Goal: Communication & Community: Answer question/provide support

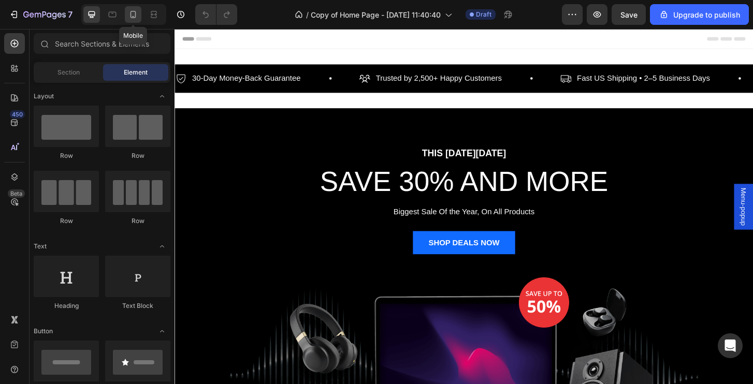
click at [126, 9] on div at bounding box center [133, 14] width 17 height 17
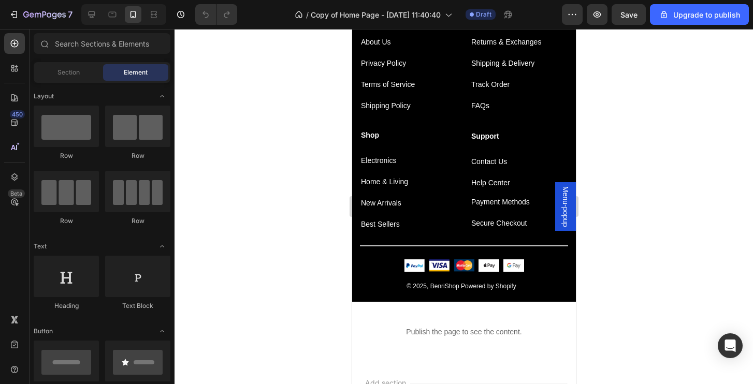
scroll to position [2077, 0]
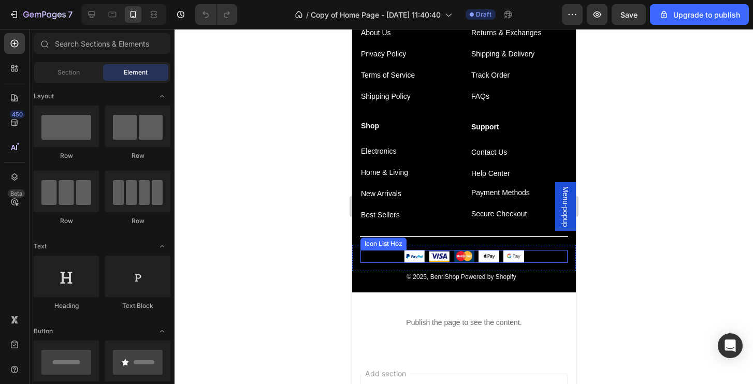
click at [540, 255] on div "Image Image Image Image Image" at bounding box center [463, 256] width 207 height 13
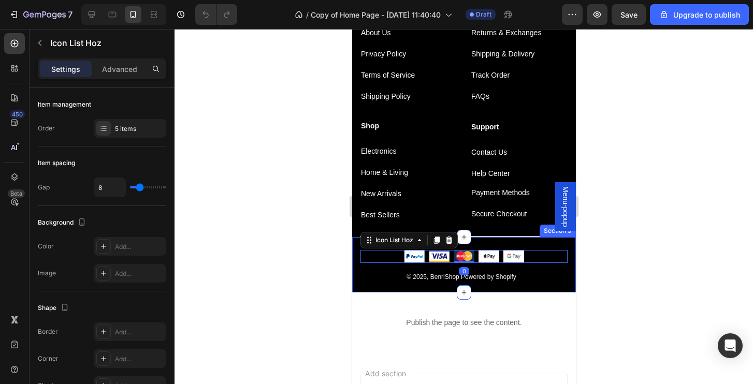
click at [552, 289] on div "Image Image Image Image Image Icon List Hoz 0 Row © 2025, BenriShop Powered by …" at bounding box center [463, 264] width 224 height 55
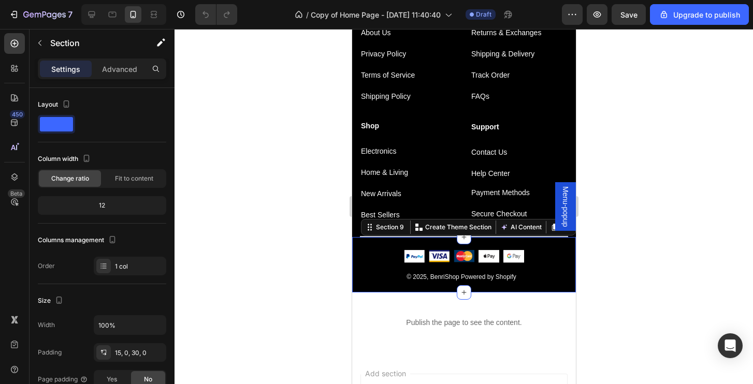
click at [539, 284] on div "Image Image Image Image Image Icon List Hoz Row © 2025, BenriShop Powered by Sh…" at bounding box center [463, 264] width 224 height 55
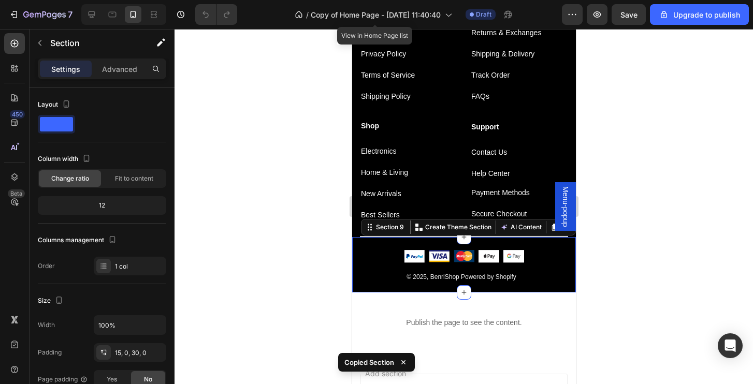
click at [329, 26] on div "/ Copy of Home Page - Jun 28, 11:40:40" at bounding box center [373, 14] width 168 height 25
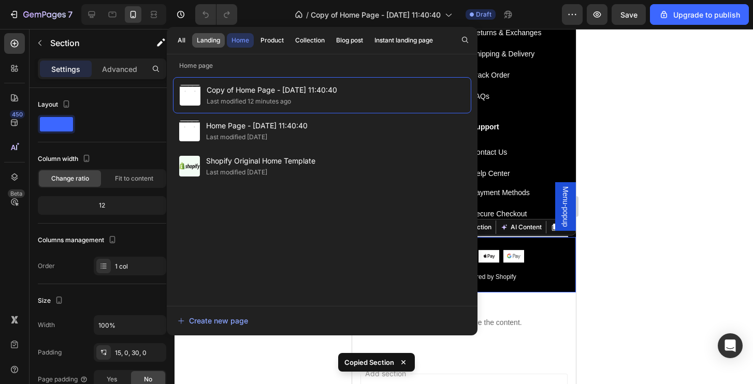
click at [214, 42] on div "Landing" at bounding box center [208, 40] width 23 height 9
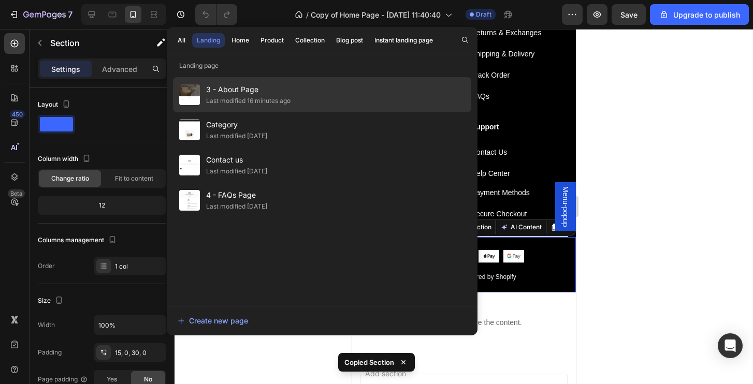
click at [327, 112] on div "3 - About Page Last modified 16 minutes ago" at bounding box center [322, 129] width 298 height 35
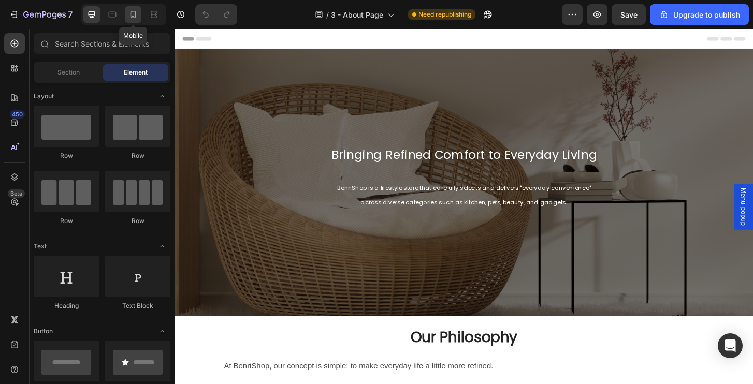
click at [139, 16] on div at bounding box center [133, 14] width 17 height 17
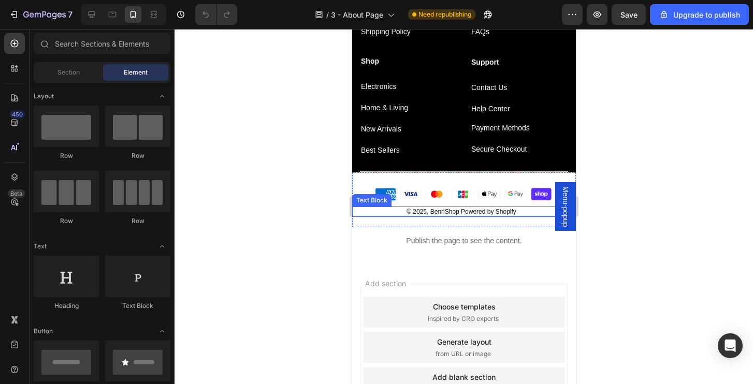
scroll to position [802, 0]
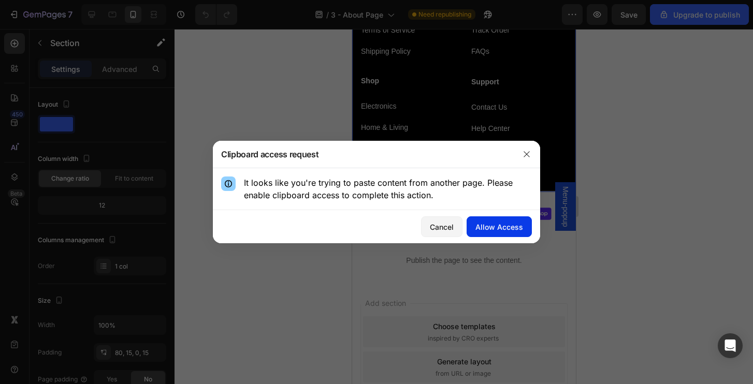
click at [514, 229] on div "Allow Access" at bounding box center [499, 227] width 48 height 11
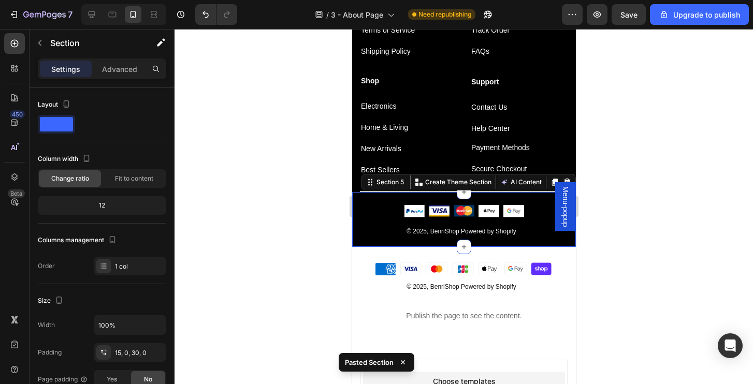
click at [657, 231] on div at bounding box center [463, 206] width 578 height 355
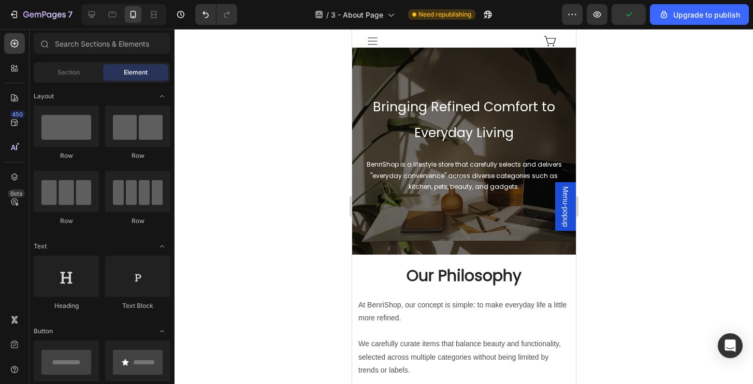
scroll to position [0, 0]
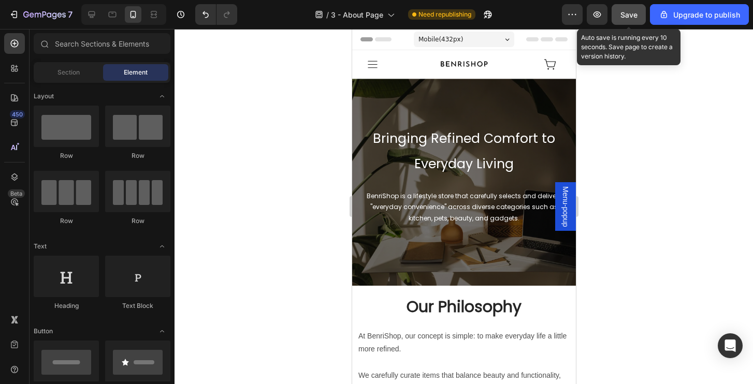
click at [639, 17] on button "Save" at bounding box center [628, 14] width 34 height 21
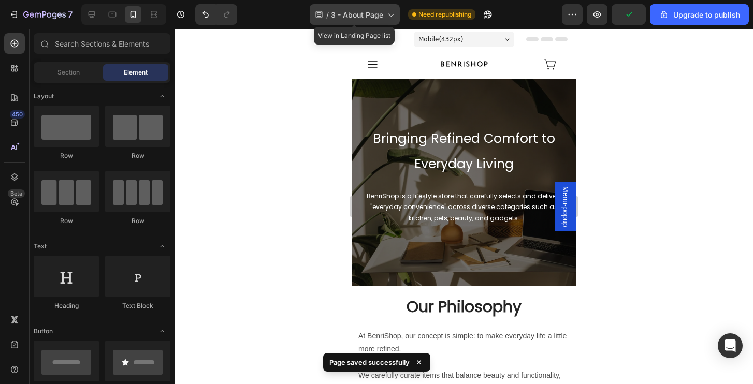
click at [372, 21] on div "/ 3 - About Page" at bounding box center [354, 14] width 90 height 21
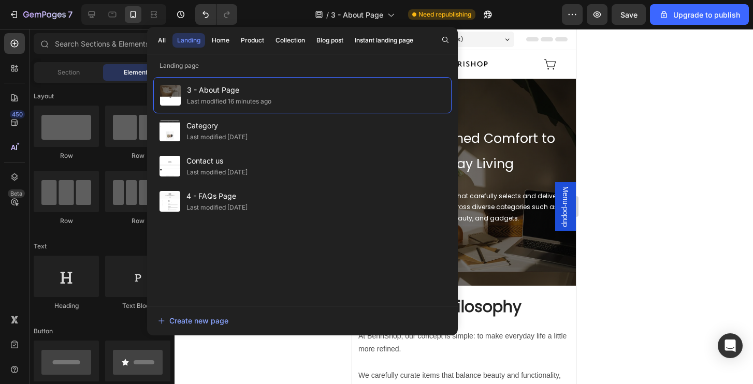
drag, startPoint x: 408, startPoint y: 42, endPoint x: 338, endPoint y: 26, distance: 71.2
click at [338, 0] on div "7 / 3 - About Page Need republishing Preview Save Upgrade to publish 450 Beta S…" at bounding box center [376, 0] width 753 height 0
drag, startPoint x: 635, startPoint y: 188, endPoint x: 493, endPoint y: 224, distance: 145.7
click at [692, 185] on div at bounding box center [463, 206] width 578 height 355
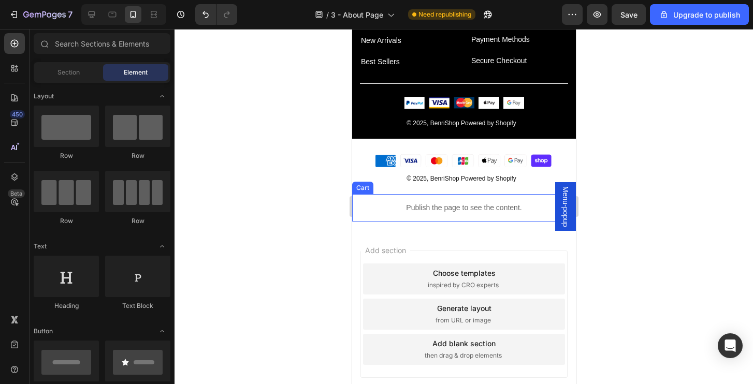
scroll to position [975, 0]
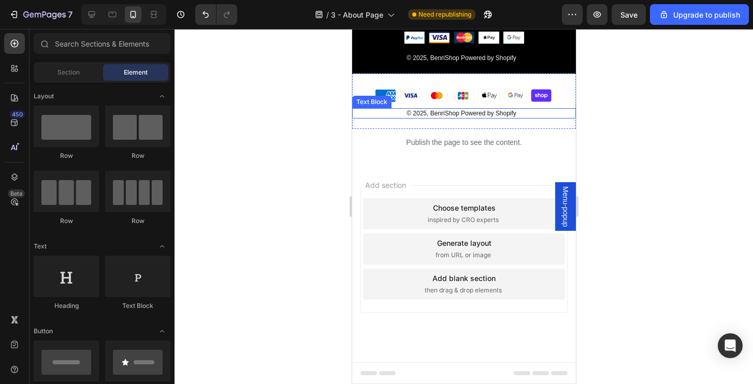
click at [537, 113] on p "© 2025, BenriShop Powered by Shopify" at bounding box center [460, 113] width 193 height 8
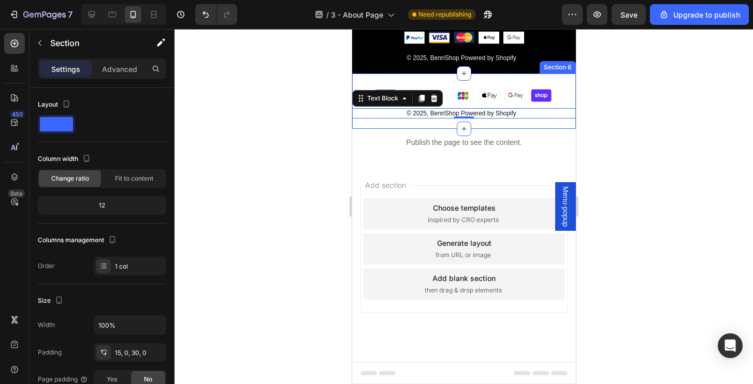
click at [546, 123] on div "Image © 2025, BenriShop Powered by Shopify Text Block -10 Section 6" at bounding box center [463, 100] width 224 height 55
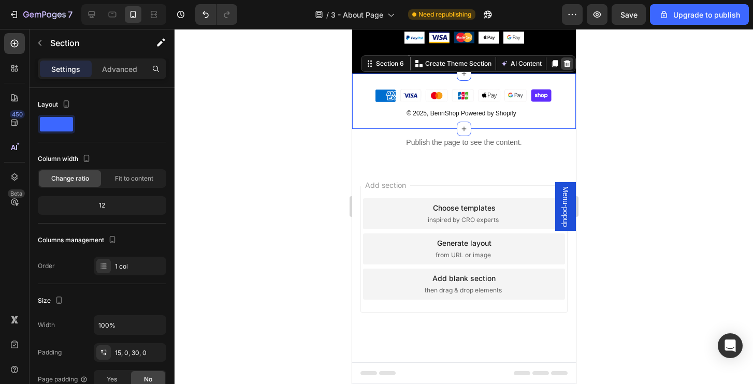
click at [566, 66] on icon at bounding box center [566, 63] width 7 height 7
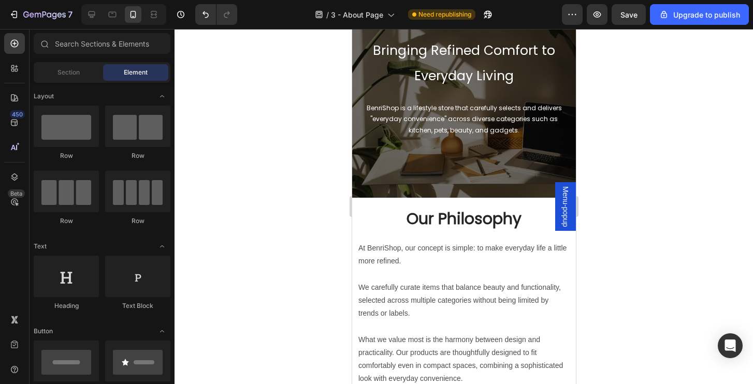
scroll to position [0, 0]
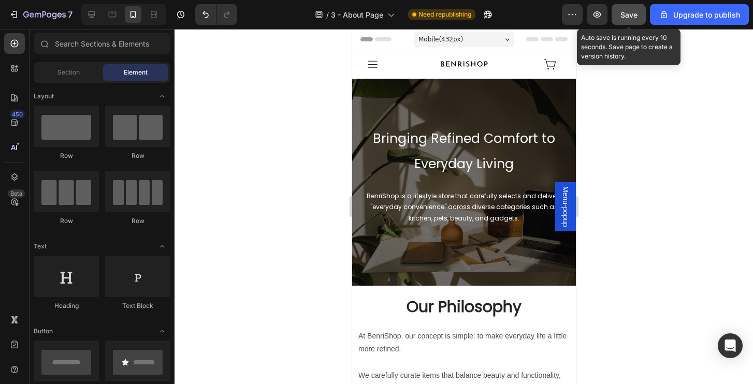
click at [632, 18] on span "Save" at bounding box center [628, 14] width 17 height 9
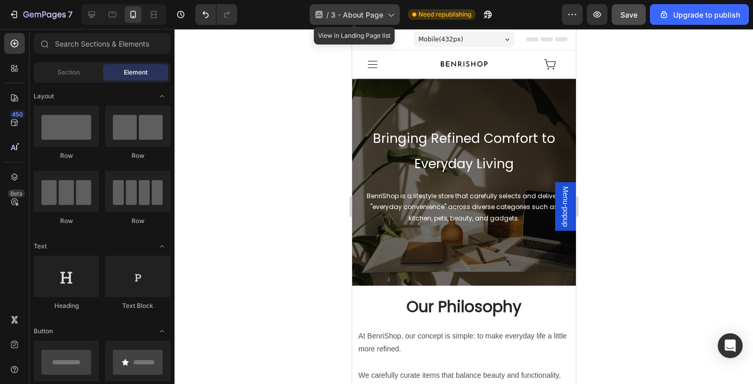
click at [363, 13] on span "3 - About Page" at bounding box center [357, 14] width 52 height 11
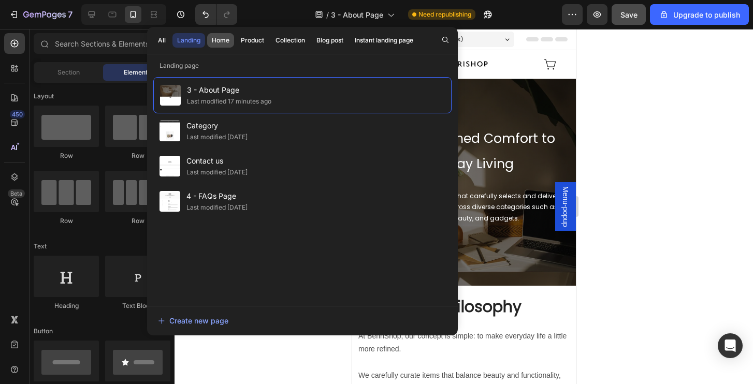
click at [224, 40] on div "Home" at bounding box center [221, 40] width 18 height 9
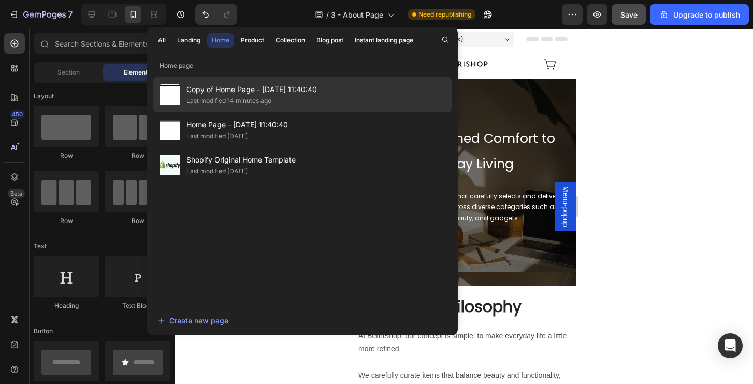
click at [291, 98] on div "Last modified 14 minutes ago" at bounding box center [251, 101] width 130 height 10
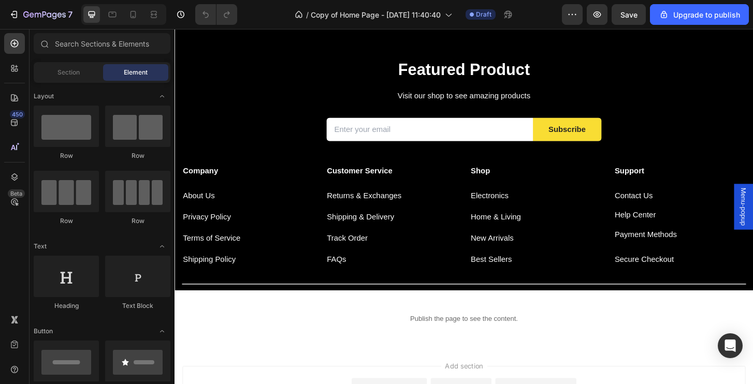
scroll to position [1413, 0]
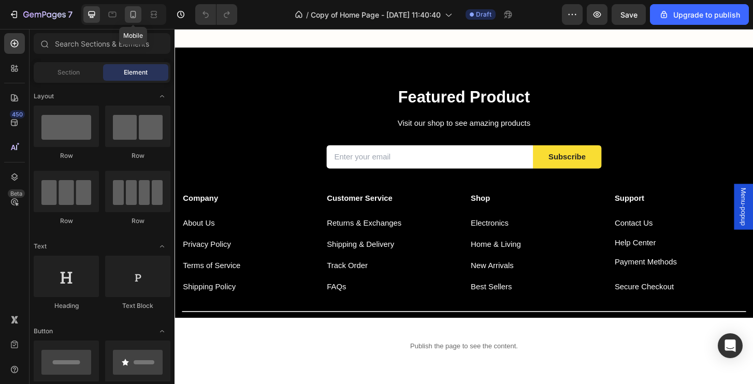
click at [129, 13] on icon at bounding box center [133, 14] width 10 height 10
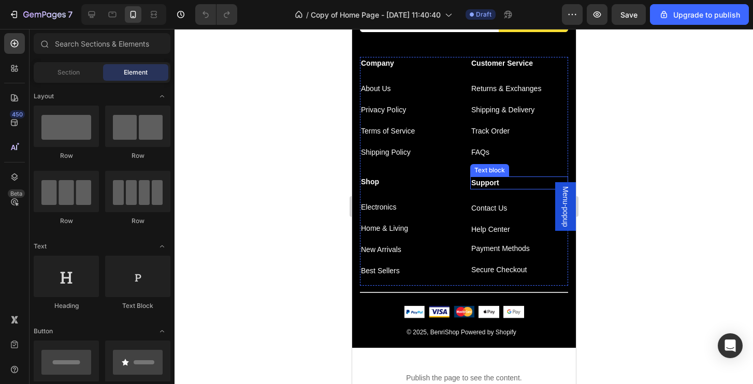
scroll to position [1601, 0]
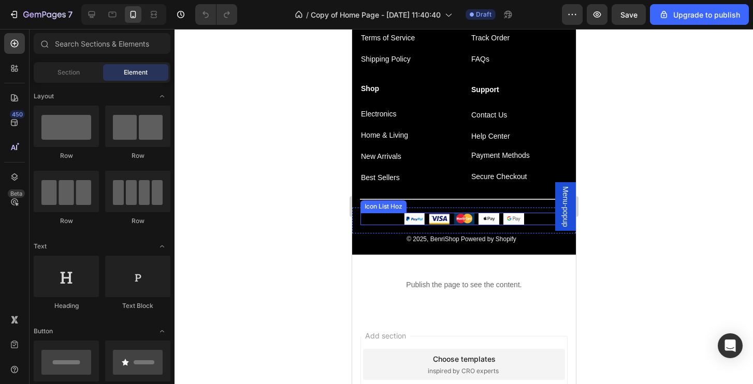
click at [539, 219] on div "Image Image Image Image Image" at bounding box center [463, 219] width 207 height 13
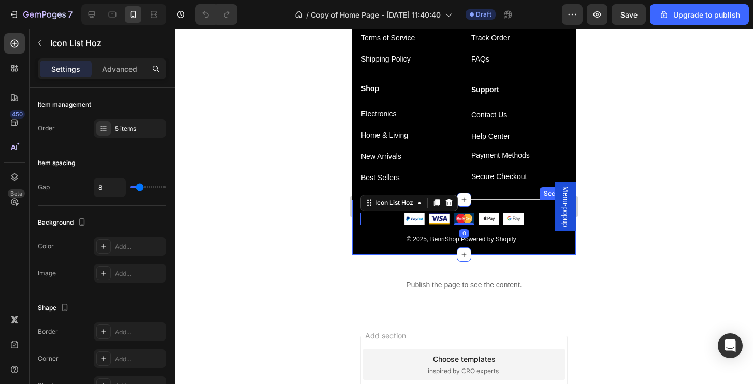
click at [534, 250] on div "Image Image Image Image Image Icon List Hoz 0 Row © 2025, BenriShop Powered by …" at bounding box center [463, 227] width 224 height 55
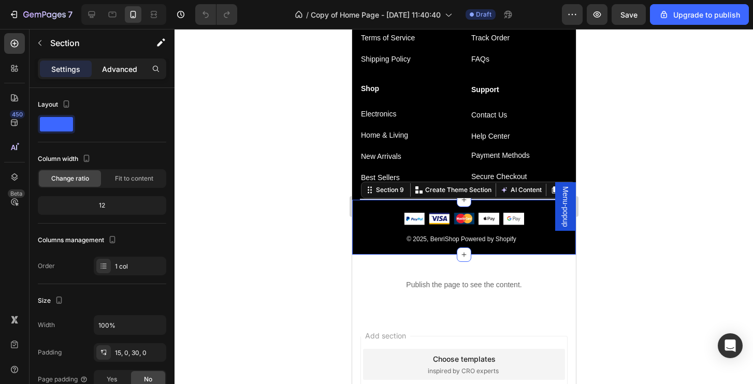
click at [134, 71] on p "Advanced" at bounding box center [119, 69] width 35 height 11
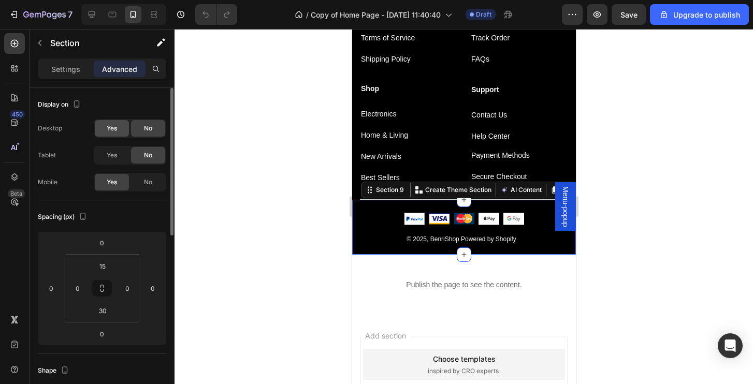
click at [109, 127] on span "Yes" at bounding box center [112, 128] width 10 height 9
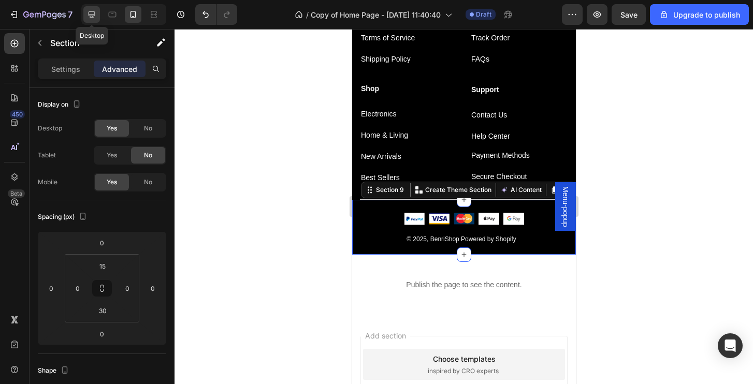
click at [90, 14] on icon at bounding box center [92, 14] width 7 height 7
type input "32"
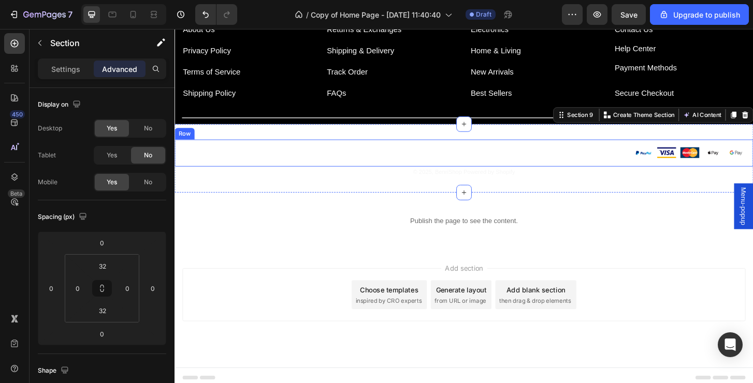
scroll to position [1595, 0]
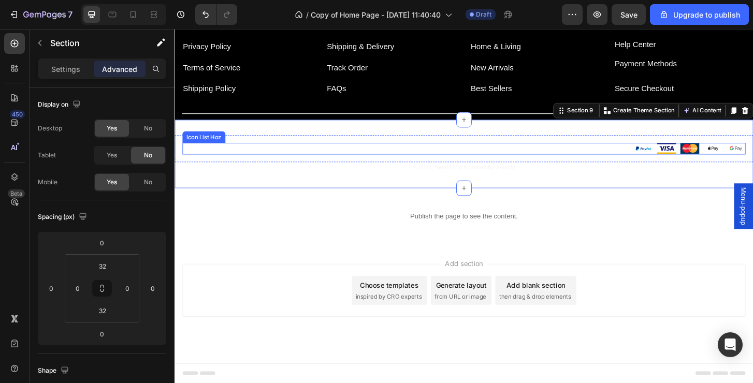
click at [596, 160] on div "Image Image Image Image Image" at bounding box center [485, 157] width 605 height 13
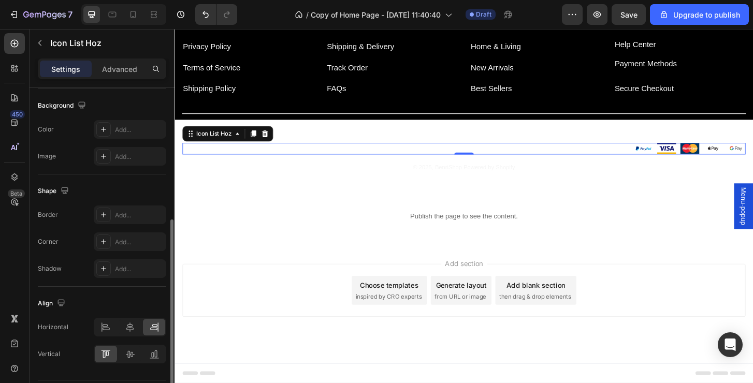
scroll to position [147, 0]
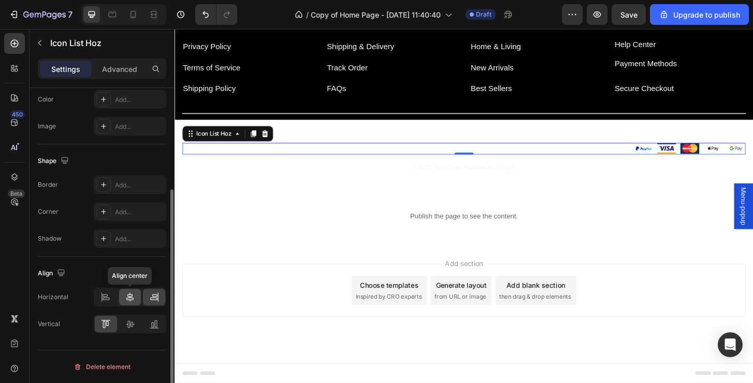
click at [131, 299] on icon at bounding box center [129, 296] width 7 height 9
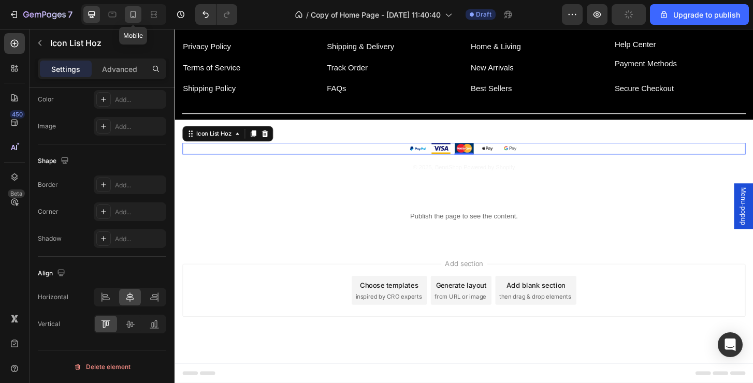
click at [135, 17] on icon at bounding box center [133, 14] width 10 height 10
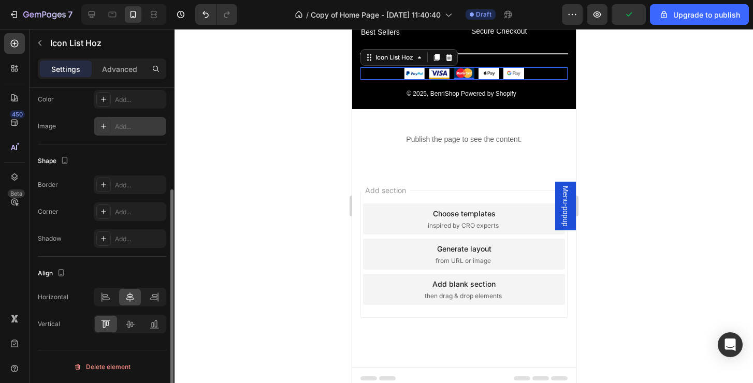
scroll to position [1748, 0]
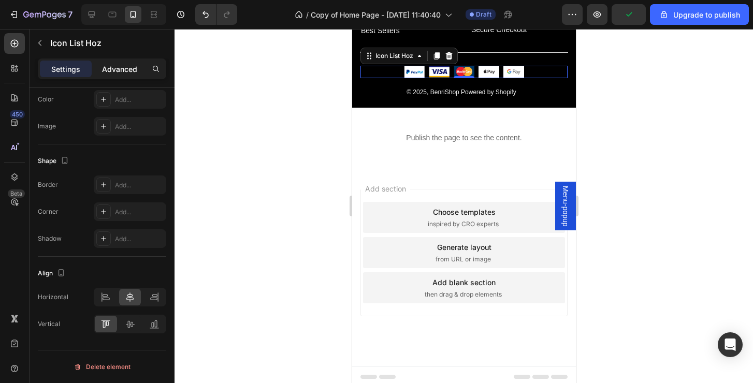
click at [128, 73] on p "Advanced" at bounding box center [119, 69] width 35 height 11
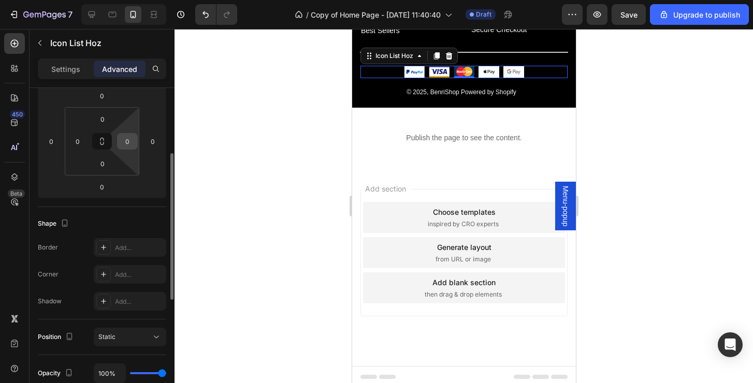
scroll to position [0, 0]
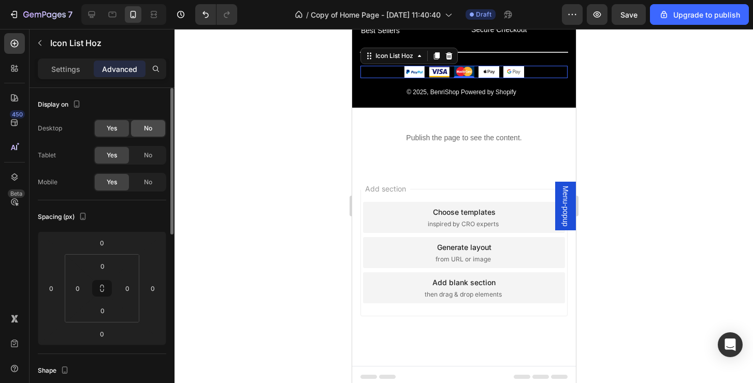
click at [142, 128] on div "No" at bounding box center [148, 128] width 34 height 17
click at [148, 156] on span "No" at bounding box center [148, 155] width 8 height 9
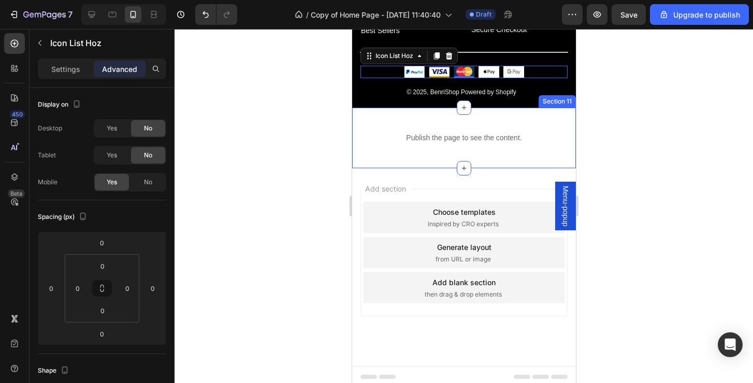
click at [648, 178] on div at bounding box center [463, 206] width 578 height 354
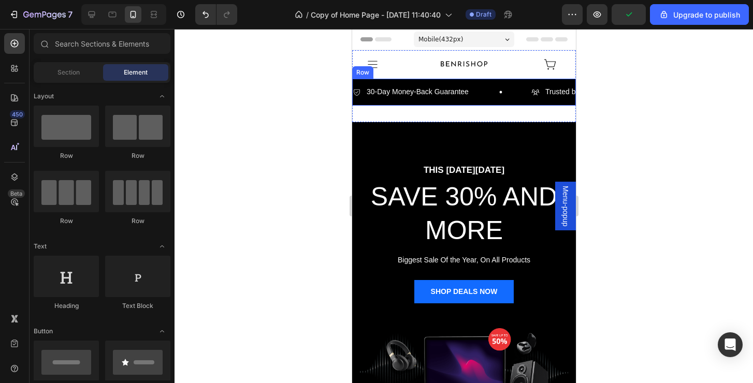
click at [484, 102] on div "30-Day Money-Back Guarantee Item List Trusted by 2,500+ Happy Customers Item Li…" at bounding box center [463, 92] width 224 height 26
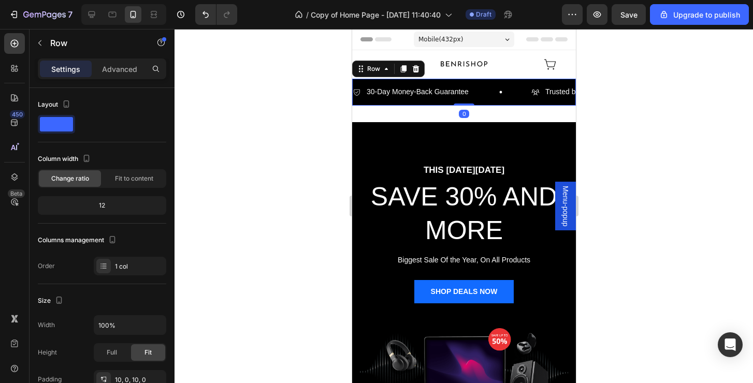
click at [487, 104] on div "30-Day Money-Back Guarantee Item List Trusted by 2,500+ Happy Customers Item Li…" at bounding box center [463, 92] width 224 height 26
click at [514, 82] on div "30-Day Money-Back Guarantee Item List Trusted by 2,500+ Happy Customers Item Li…" at bounding box center [463, 92] width 224 height 26
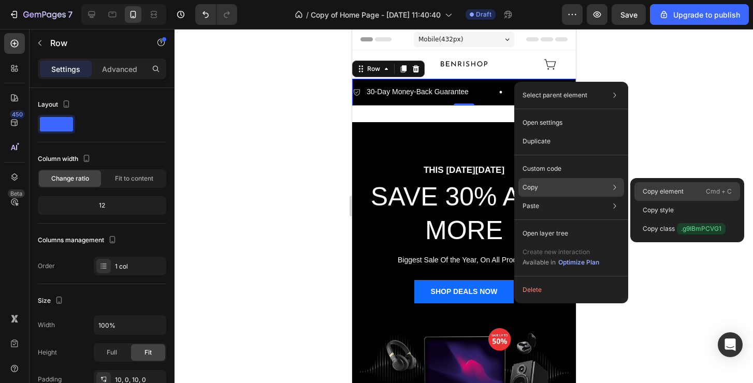
click at [646, 193] on p "Copy element" at bounding box center [662, 191] width 41 height 9
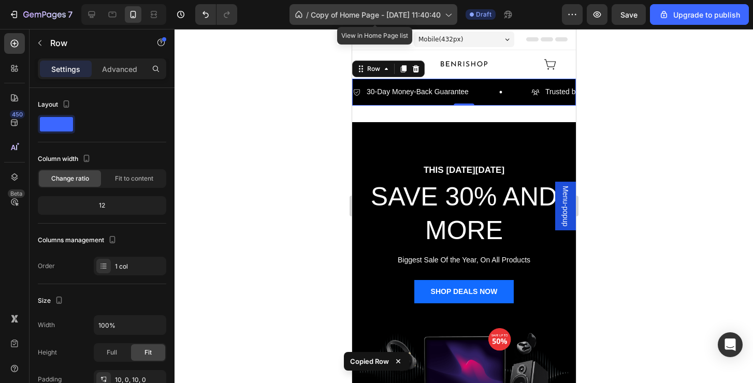
click at [342, 18] on span "Copy of Home Page - [DATE] 11:40:40" at bounding box center [376, 14] width 130 height 11
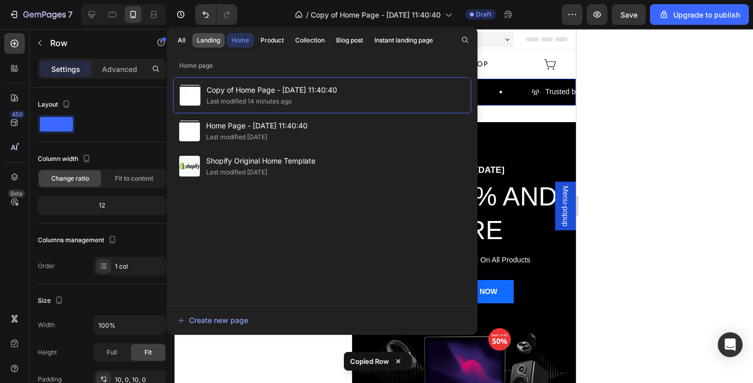
click at [211, 42] on div "Landing" at bounding box center [208, 40] width 23 height 9
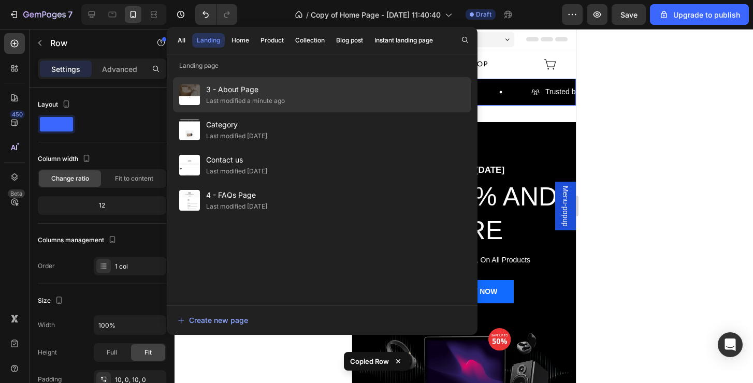
click at [250, 97] on div "Last modified a minute ago" at bounding box center [245, 101] width 79 height 10
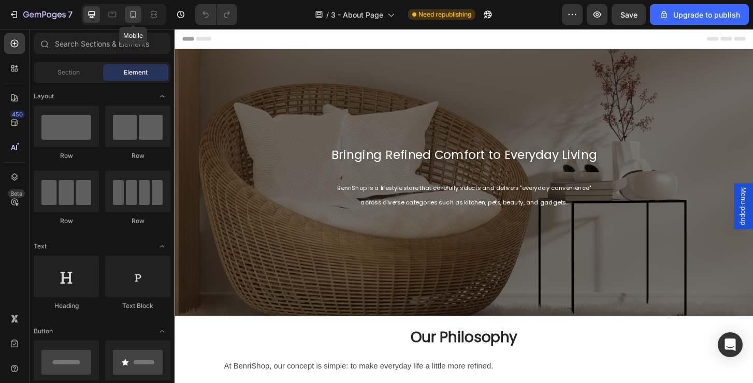
click at [128, 19] on icon at bounding box center [133, 14] width 10 height 10
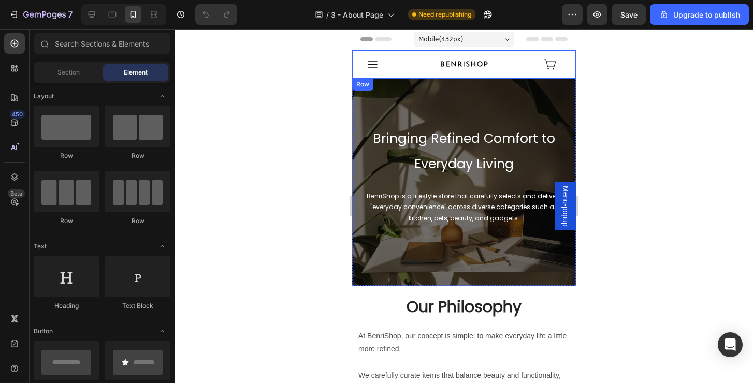
click at [518, 72] on div "Icon" at bounding box center [539, 64] width 72 height 28
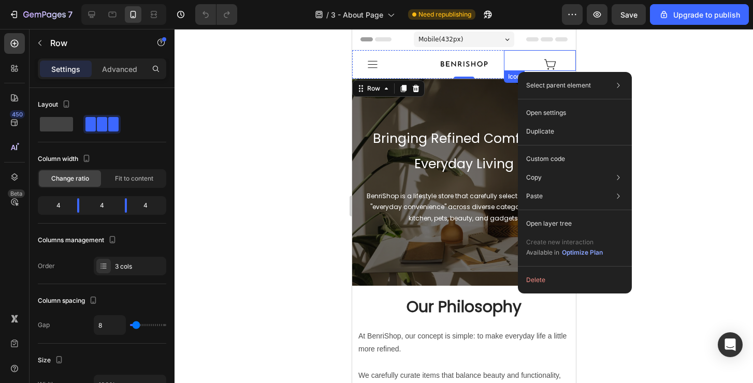
click at [507, 70] on div "Icon" at bounding box center [539, 60] width 72 height 21
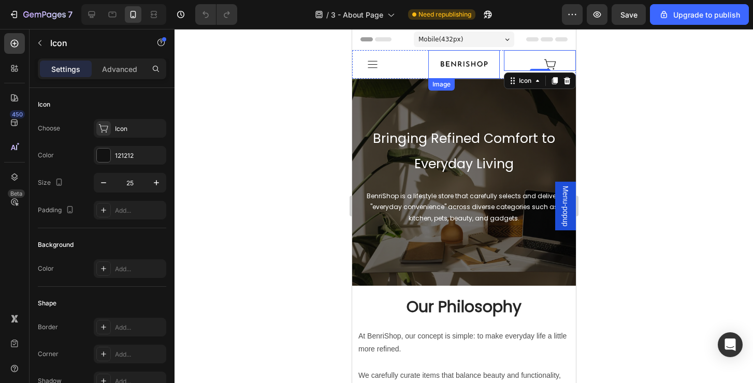
click at [494, 77] on img at bounding box center [464, 64] width 72 height 28
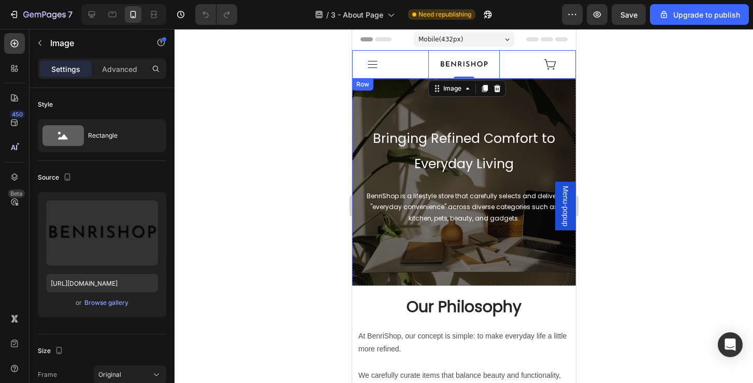
click at [410, 75] on div "Icon" at bounding box center [387, 64] width 72 height 28
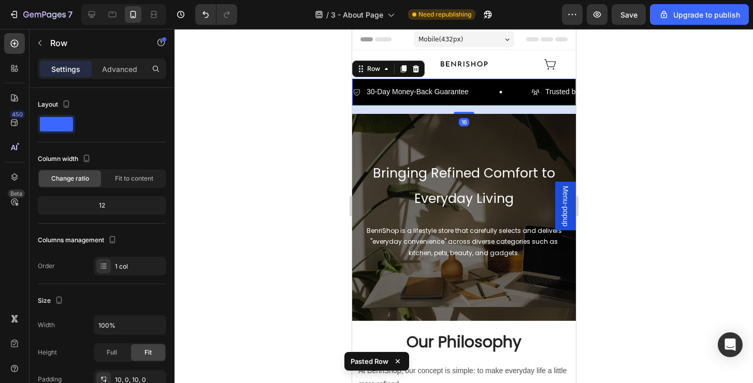
click at [707, 151] on div at bounding box center [463, 206] width 578 height 354
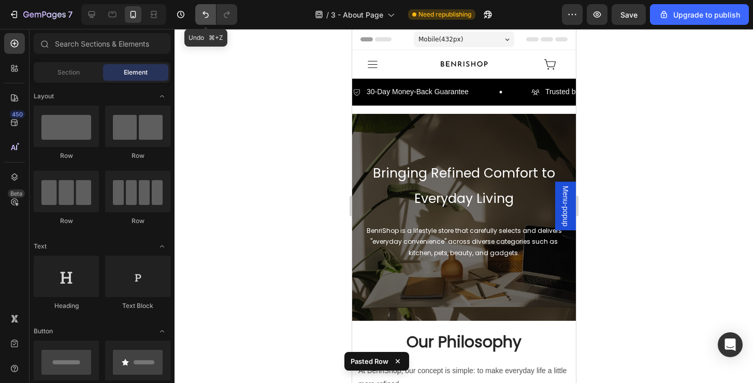
click at [209, 20] on button "Undo/Redo" at bounding box center [205, 14] width 21 height 21
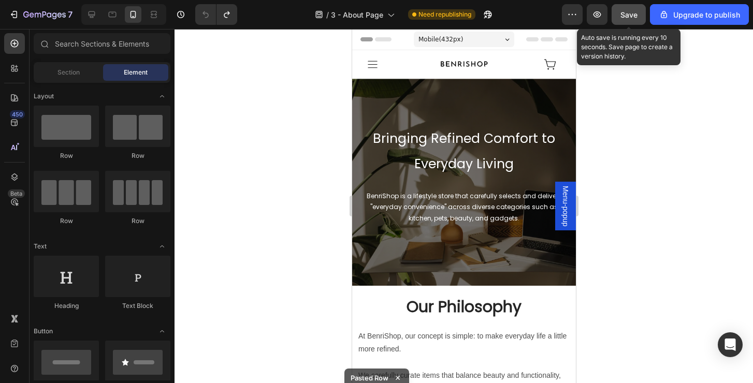
click at [620, 14] on button "Save" at bounding box center [628, 14] width 34 height 21
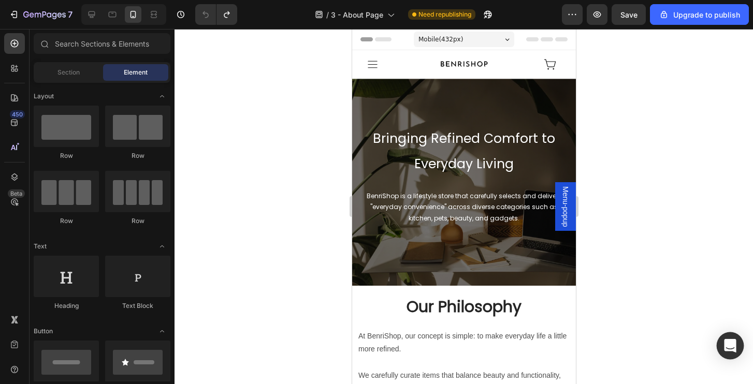
click at [727, 352] on div "Open Intercom Messenger" at bounding box center [729, 345] width 27 height 27
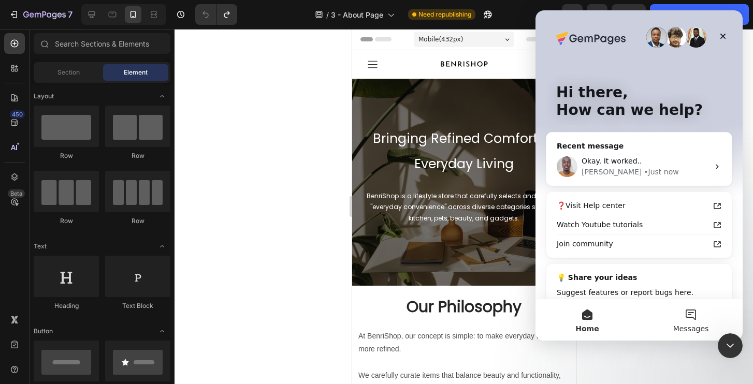
click at [687, 319] on button "Messages" at bounding box center [691, 319] width 104 height 41
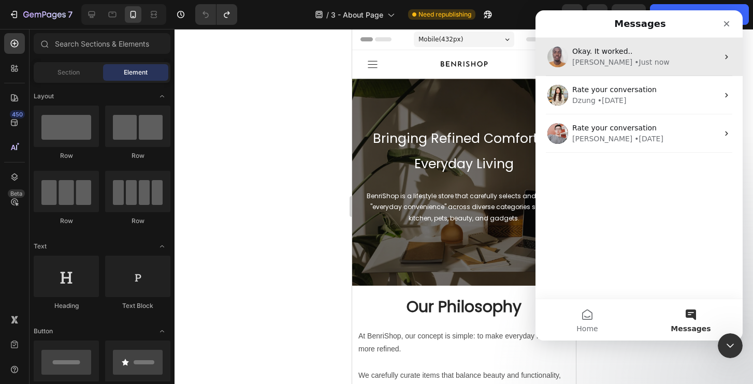
click at [637, 54] on div "Okay. It worked.. ​" at bounding box center [645, 51] width 146 height 11
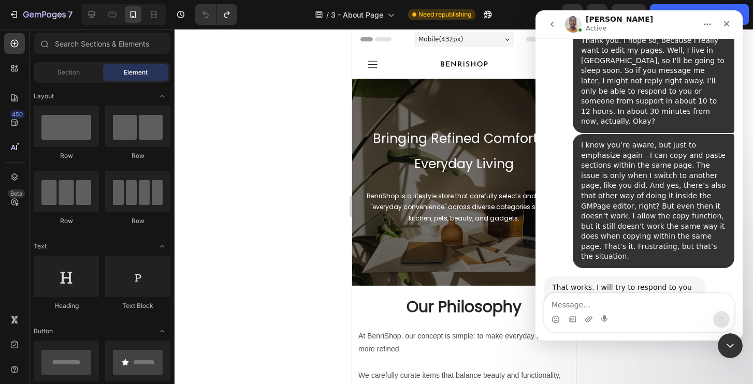
scroll to position [4078, 0]
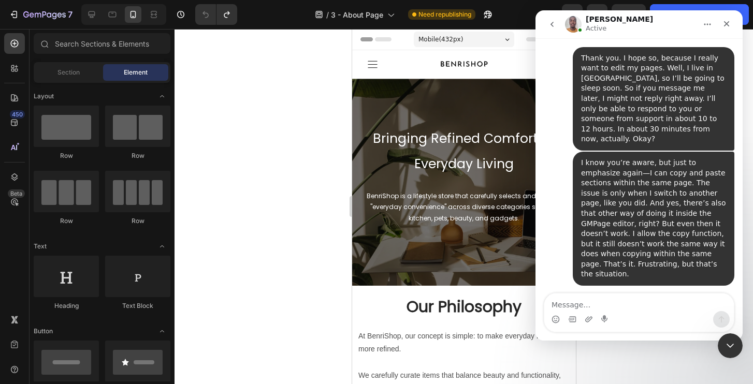
click at [665, 306] on textarea "Message…" at bounding box center [638, 302] width 189 height 18
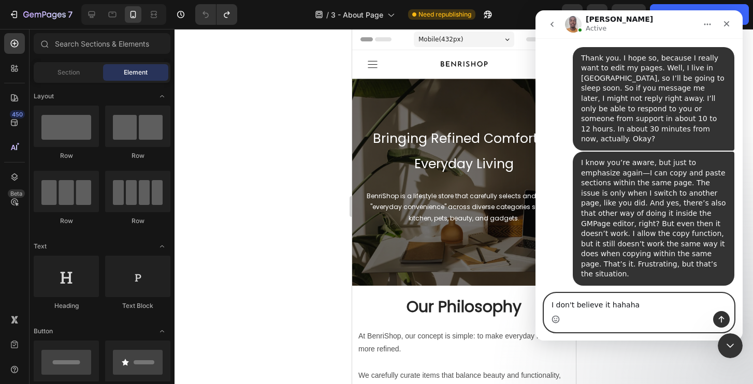
click at [554, 319] on icon "Emoji picker" at bounding box center [555, 319] width 8 height 8
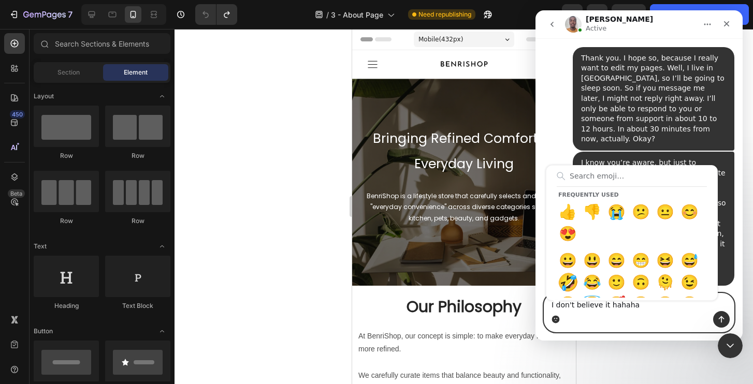
type textarea "I don't believe it hahaha 🤣"
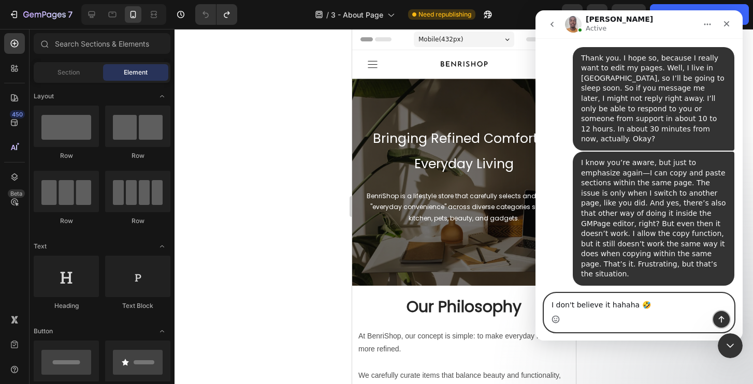
click at [721, 318] on icon "Send a message…" at bounding box center [721, 319] width 6 height 7
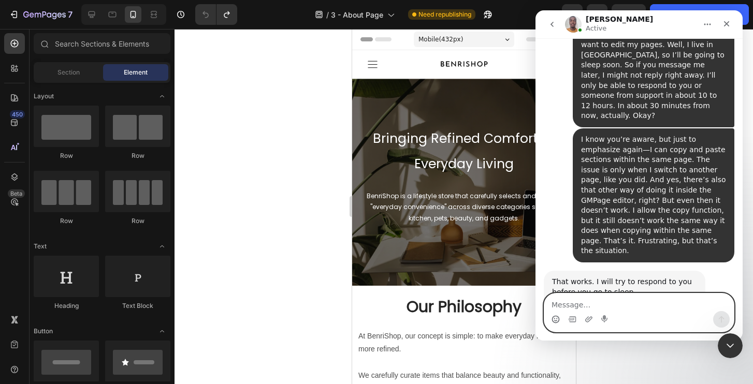
scroll to position [4141, 0]
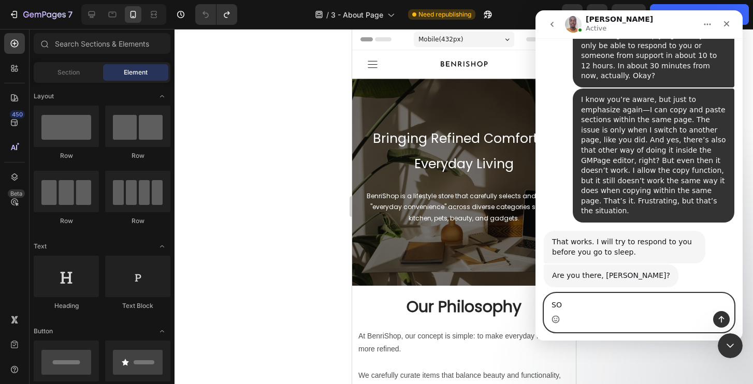
type textarea "S"
paste textarea "So, this copy-and-paste function between different pages no longer works on the…"
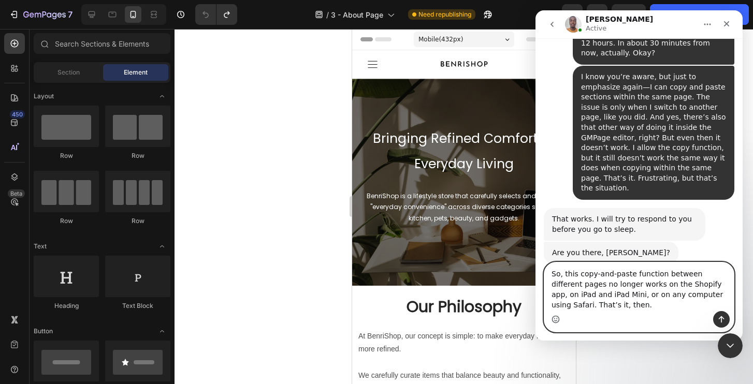
scroll to position [4173, 0]
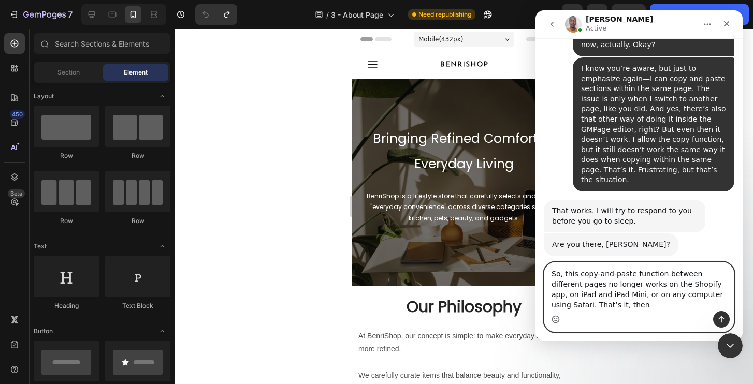
type textarea "So, this copy-and-paste function between different pages no longer works on the…"
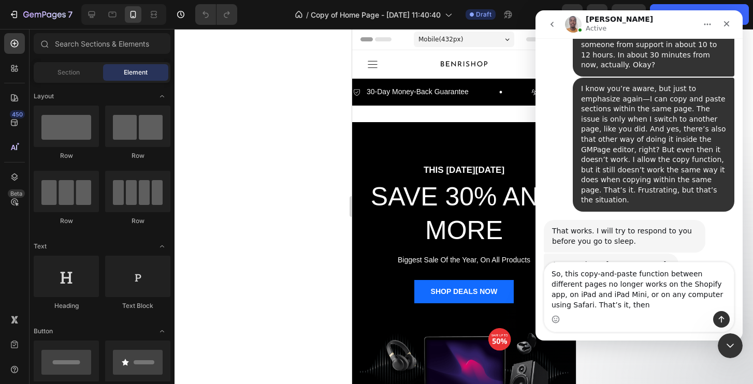
scroll to position [4173, 0]
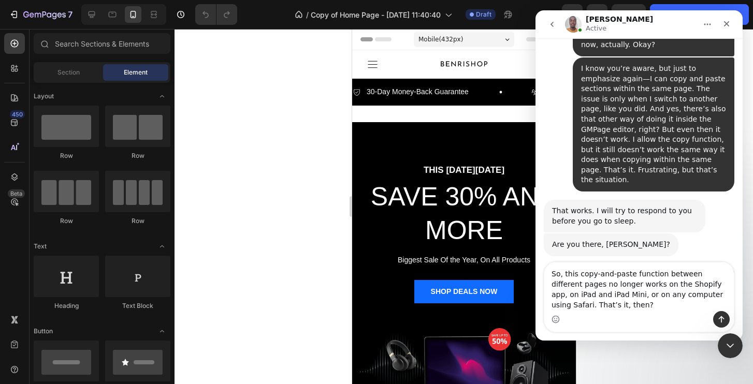
type textarea "So, this copy-and-paste function between different pages no longer works on the…"
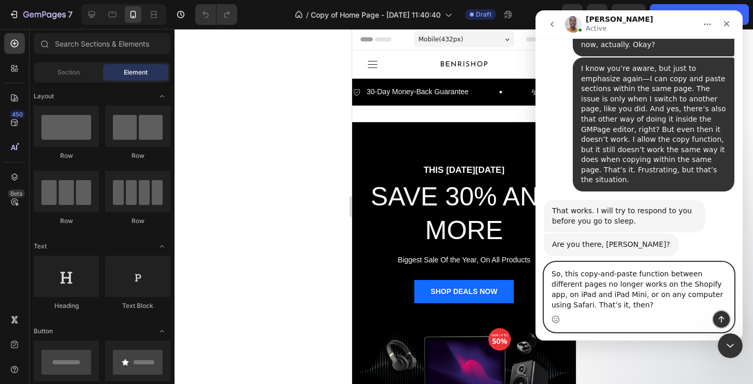
click at [719, 320] on icon "Send a message…" at bounding box center [721, 319] width 8 height 8
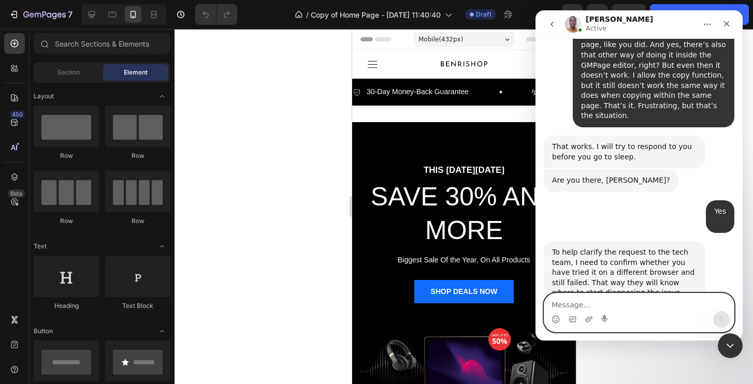
scroll to position [4251, 0]
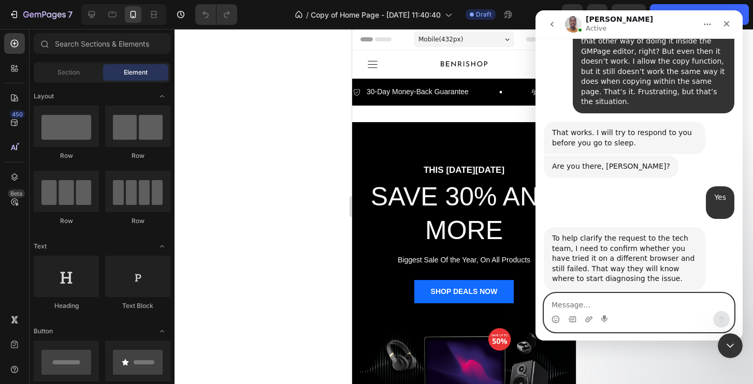
click at [624, 298] on textarea "Message…" at bounding box center [638, 302] width 189 height 18
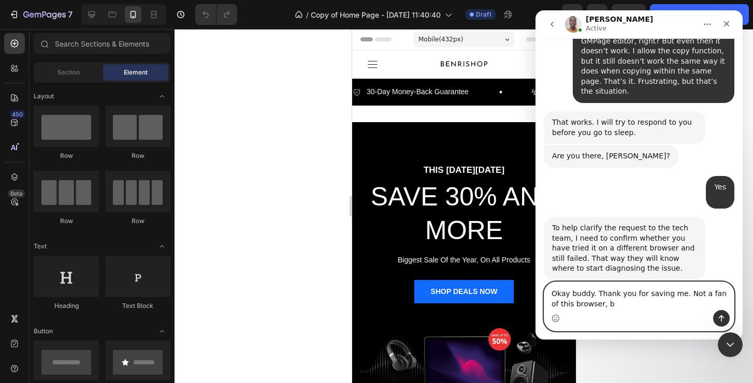
scroll to position [4262, 0]
type textarea "Okay buddy. Thank you for saving me. Not a fan of this browser, but I will do m…"
click at [719, 317] on icon "Send a message…" at bounding box center [721, 318] width 6 height 7
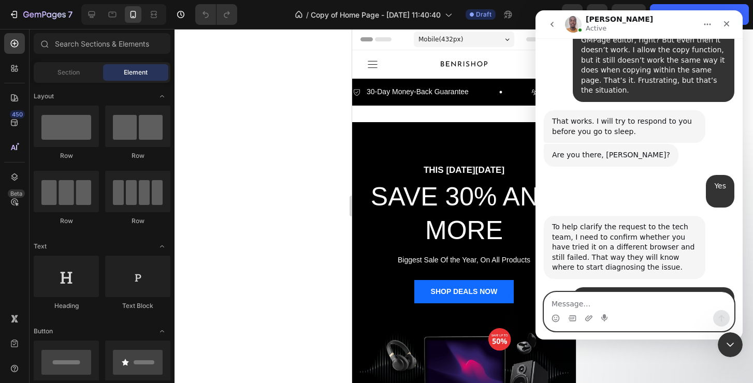
scroll to position [4293, 0]
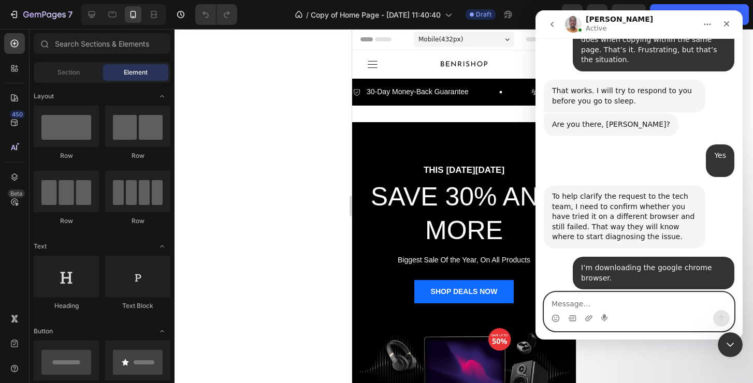
click at [583, 306] on textarea "Message…" at bounding box center [638, 301] width 189 height 18
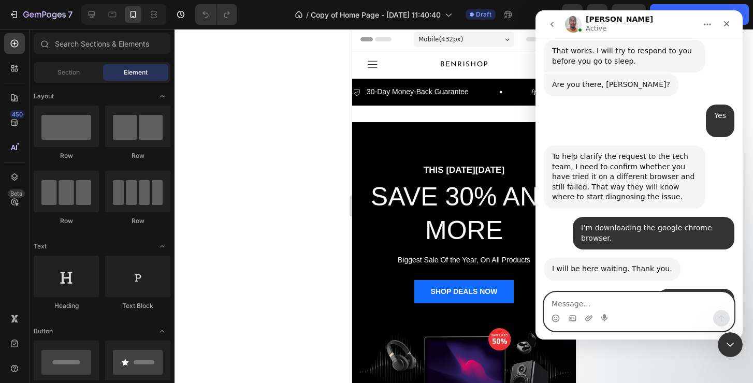
click at [616, 303] on textarea "Message…" at bounding box center [638, 301] width 189 height 18
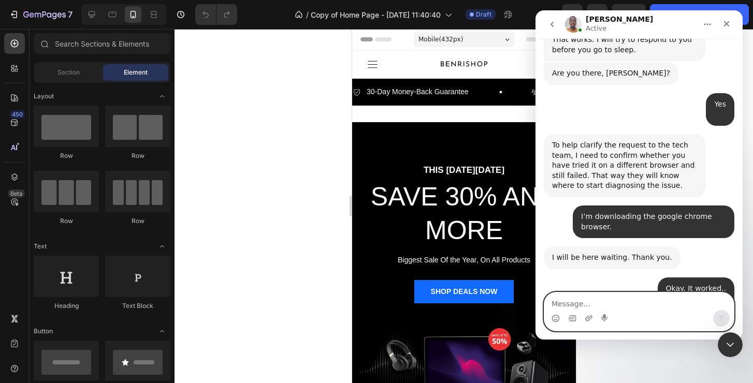
click at [652, 298] on textarea "Message…" at bounding box center [638, 301] width 189 height 18
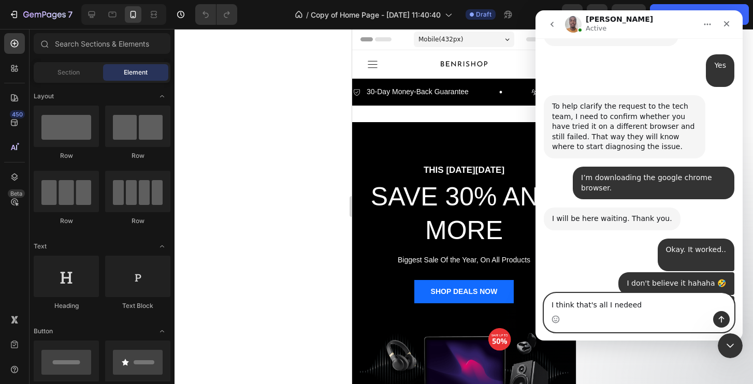
scroll to position [4343, 0]
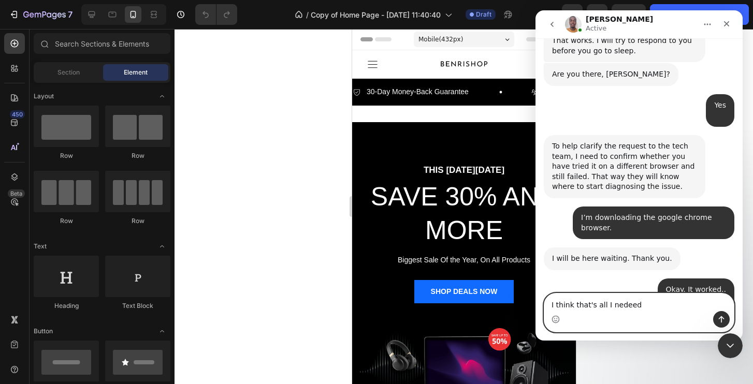
click at [584, 301] on textarea "I think that's all I nedeed" at bounding box center [638, 302] width 189 height 18
paste textarea "’s all I needed for now, and tomorrow I’ll get back to editing the pages, becau…"
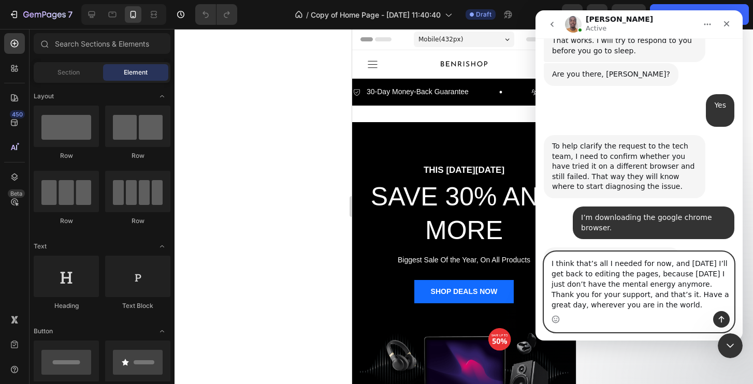
scroll to position [4384, 0]
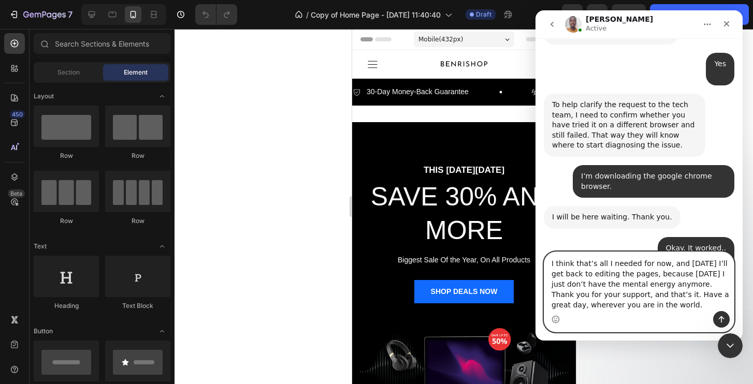
type textarea "I think that’s all I needed for now, and tomorrow I’ll get back to editing the …"
click at [723, 323] on icon "Send a message…" at bounding box center [721, 319] width 8 height 8
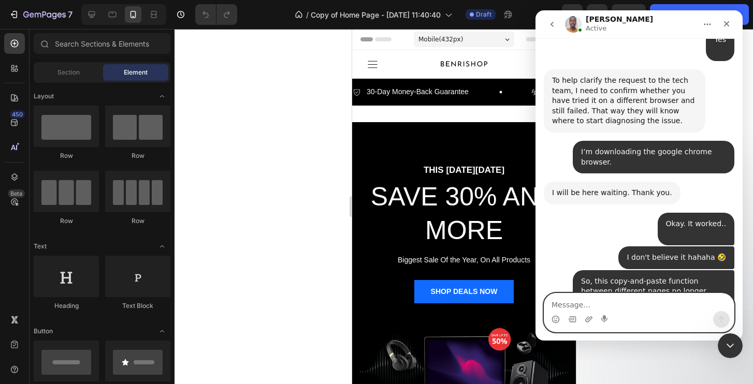
scroll to position [4425, 0]
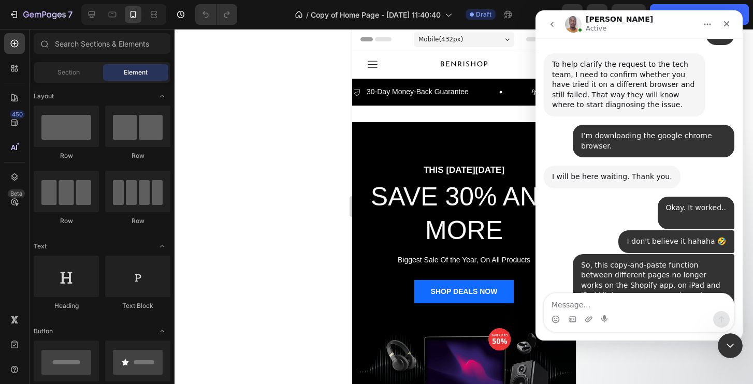
click at [218, 270] on div at bounding box center [463, 206] width 578 height 355
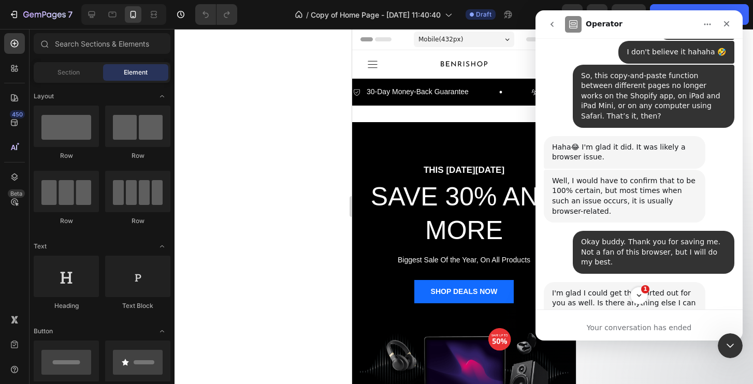
scroll to position [4745, 0]
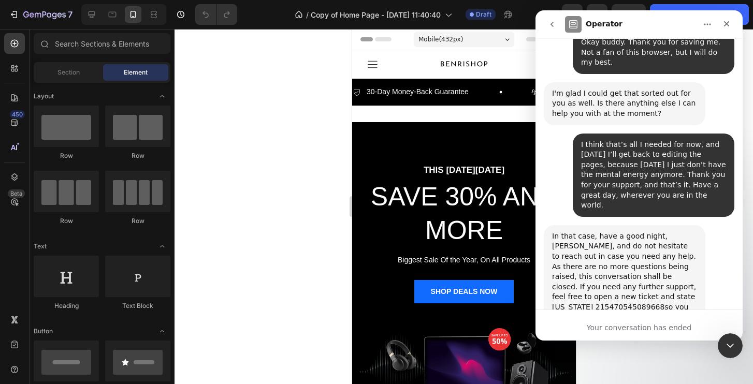
scroll to position [4822, 0]
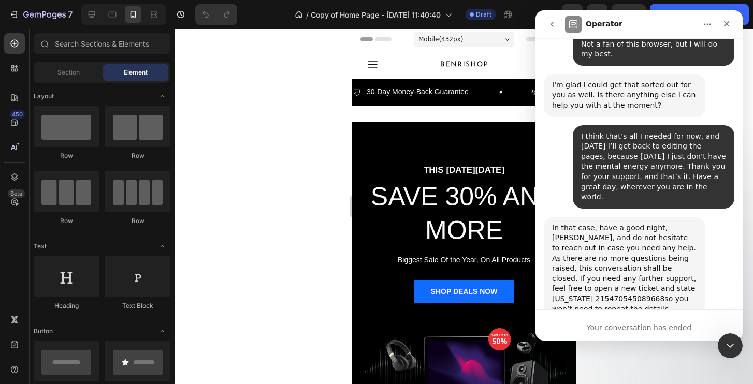
type textarea "Brian was super patient, proactive, and thorough in his explanations. It was ex…"
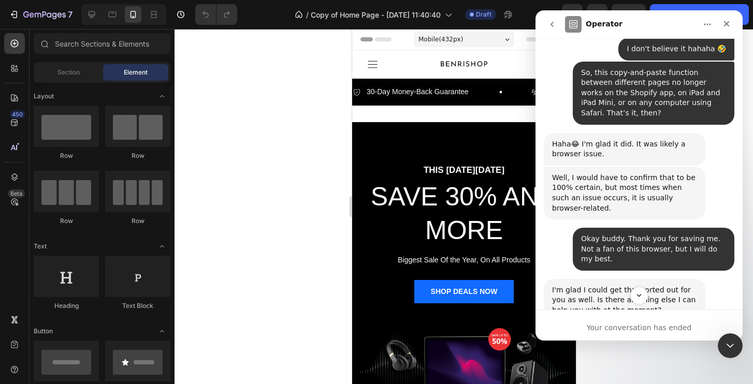
scroll to position [4615, 0]
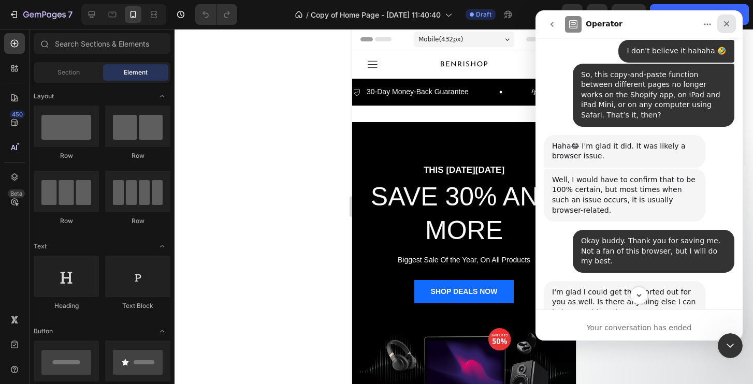
click at [728, 24] on icon "Close" at bounding box center [726, 24] width 8 height 8
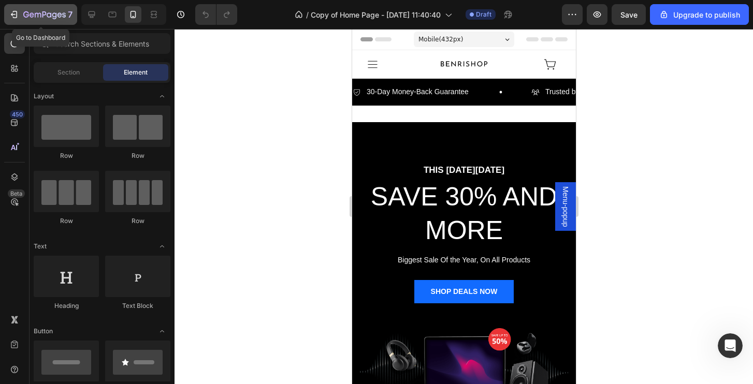
scroll to position [4782, 0]
click at [40, 16] on icon "button" at bounding box center [44, 15] width 42 height 9
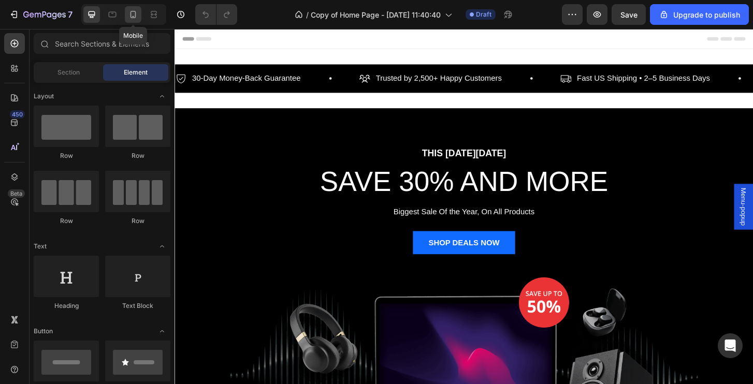
click at [134, 14] on icon at bounding box center [133, 14] width 10 height 10
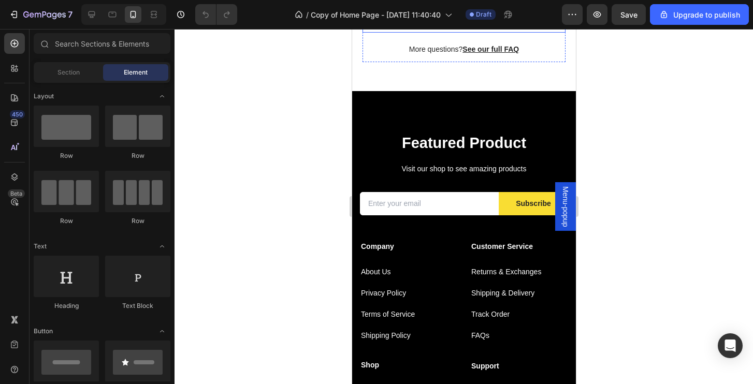
scroll to position [1839, 0]
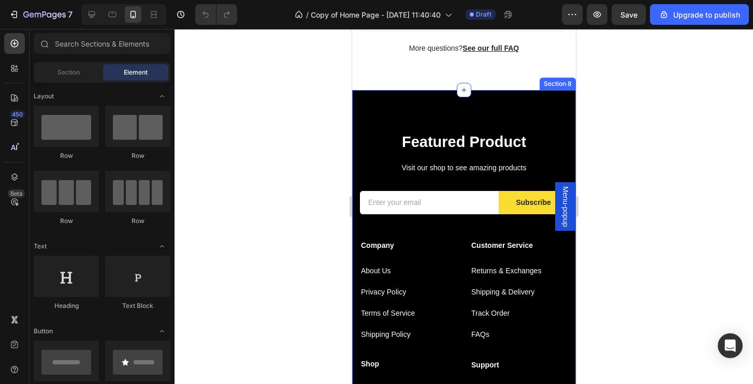
click at [551, 107] on div "Featured Product Heading Visit our shop to see amazing products Text block Emai…" at bounding box center [463, 282] width 224 height 385
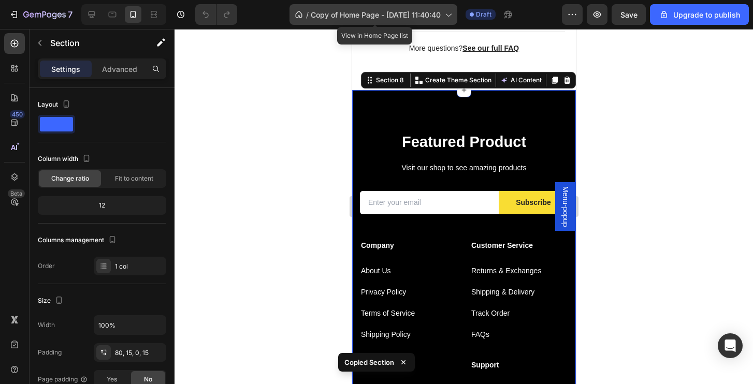
click at [323, 9] on span "Copy of Home Page - [DATE] 11:40:40" at bounding box center [376, 14] width 130 height 11
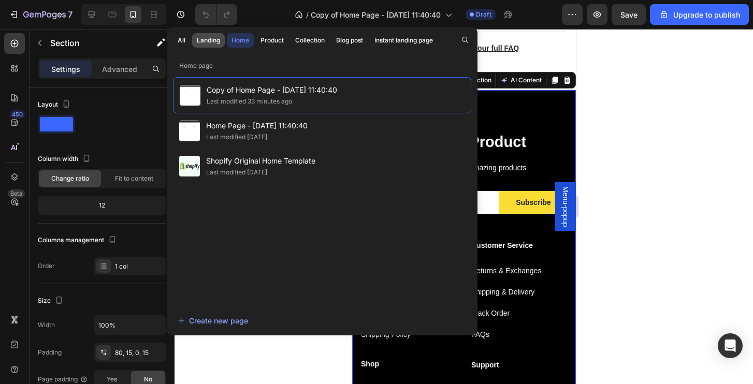
click at [217, 41] on div "Landing" at bounding box center [208, 40] width 23 height 9
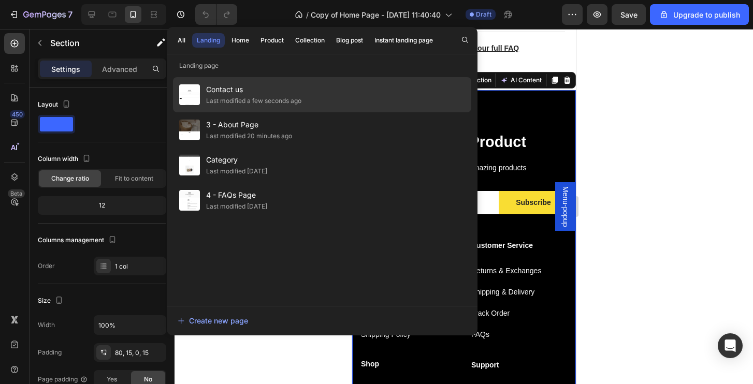
click at [297, 87] on span "Contact us" at bounding box center [253, 89] width 95 height 12
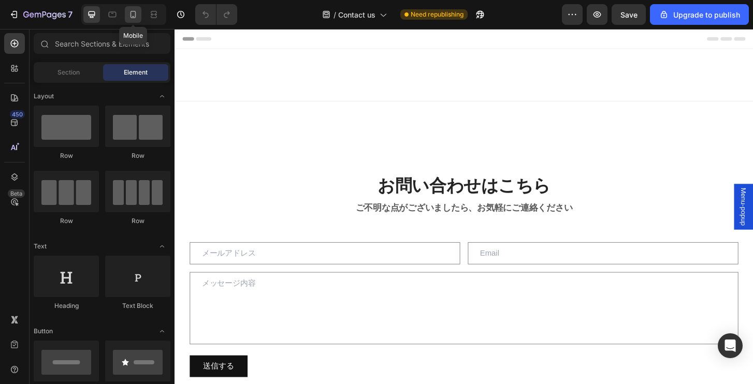
click at [126, 20] on div at bounding box center [133, 14] width 17 height 17
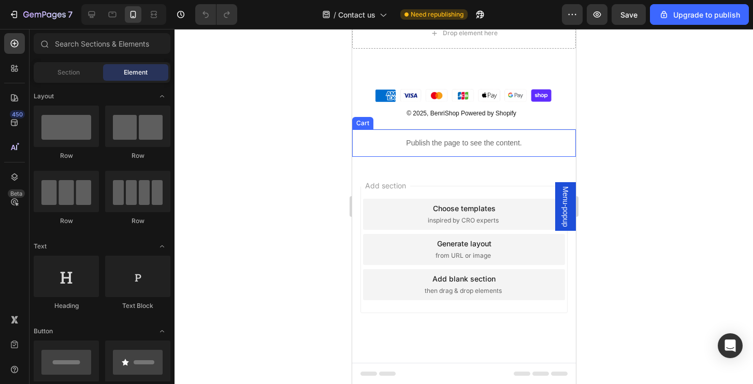
scroll to position [305, 0]
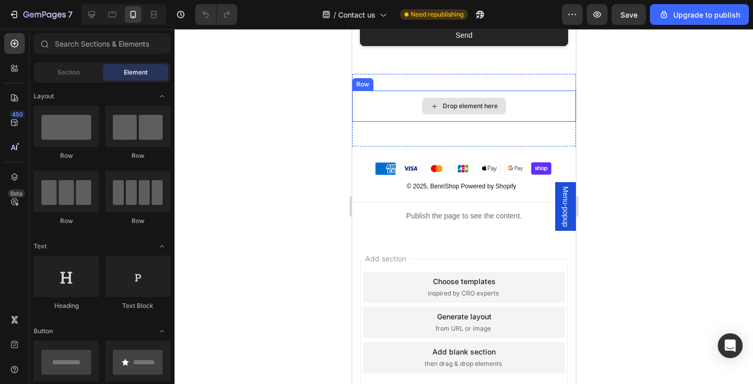
click at [534, 114] on div "Drop element here" at bounding box center [463, 106] width 224 height 31
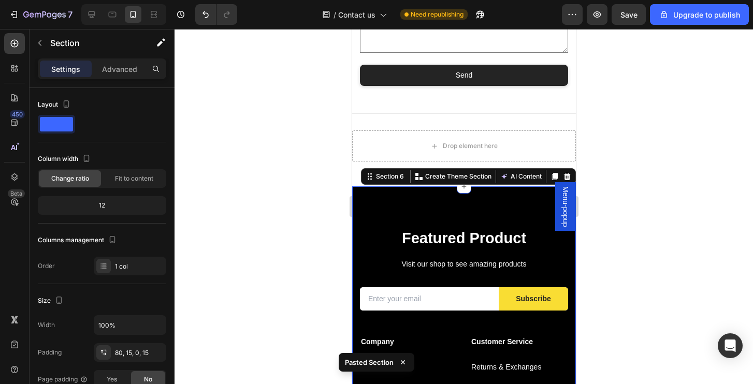
scroll to position [266, 0]
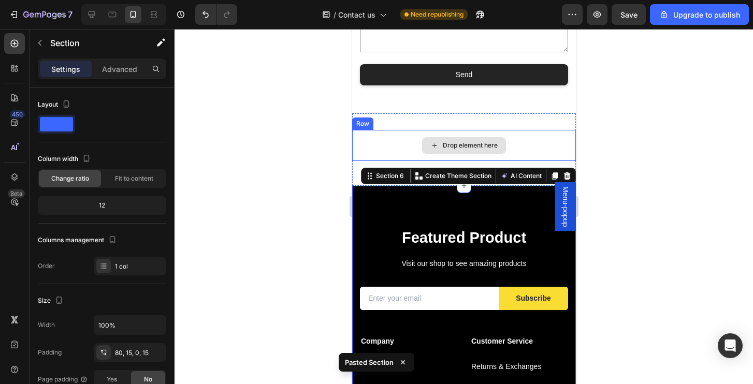
click at [541, 136] on div "Drop element here" at bounding box center [463, 145] width 224 height 31
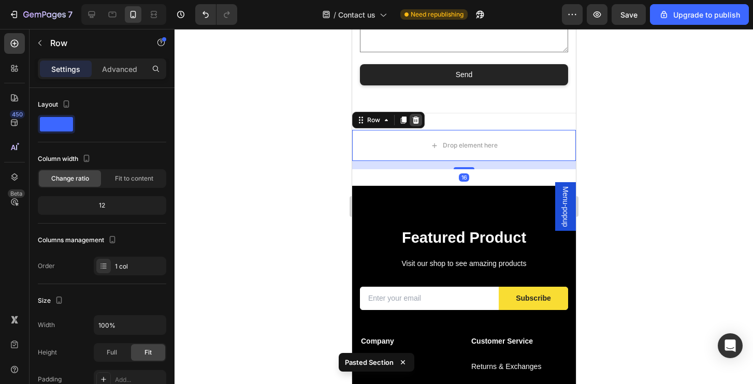
click at [414, 118] on icon at bounding box center [415, 119] width 7 height 7
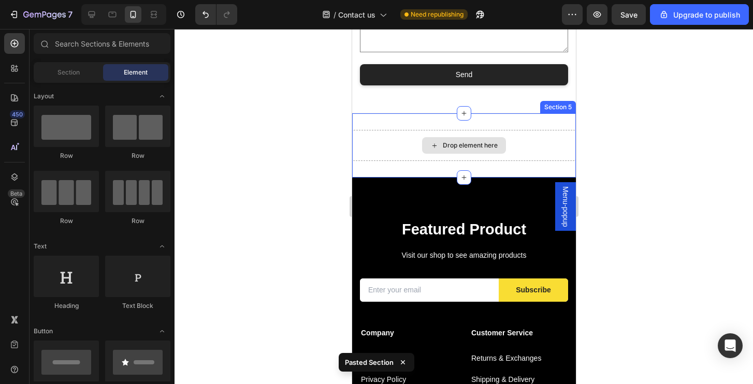
click at [522, 144] on div "Drop element here" at bounding box center [463, 145] width 224 height 31
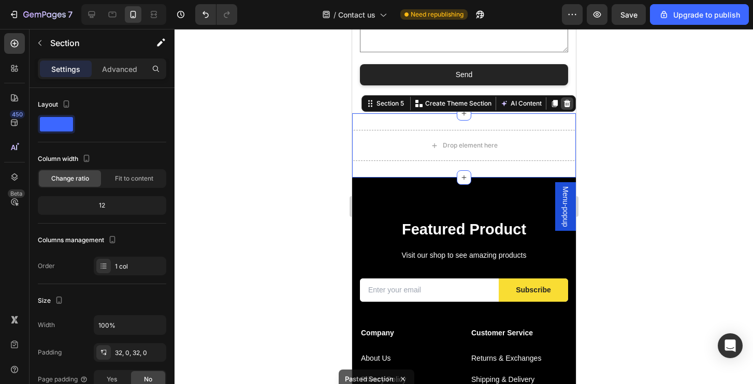
click at [568, 104] on icon at bounding box center [566, 103] width 7 height 7
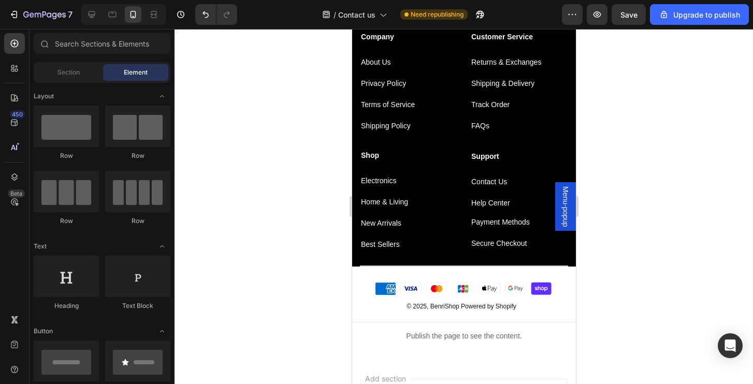
scroll to position [498, 0]
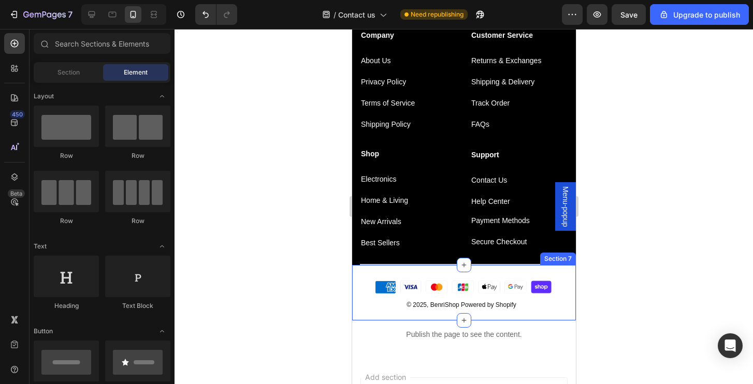
click at [546, 267] on div "Image © 2025, BenriShop Powered by Shopify Text Block Section 7" at bounding box center [463, 292] width 224 height 55
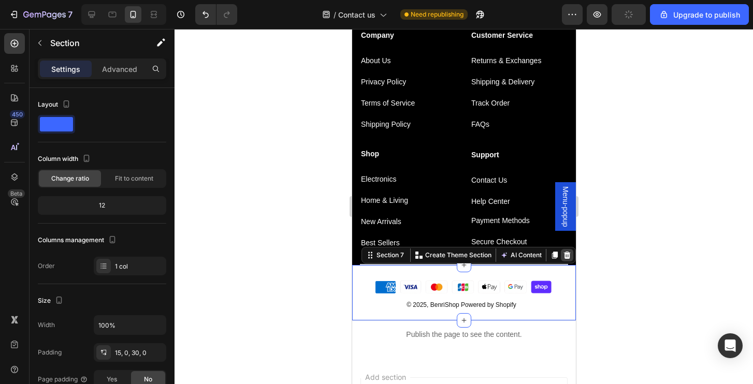
click at [567, 255] on icon at bounding box center [566, 255] width 7 height 7
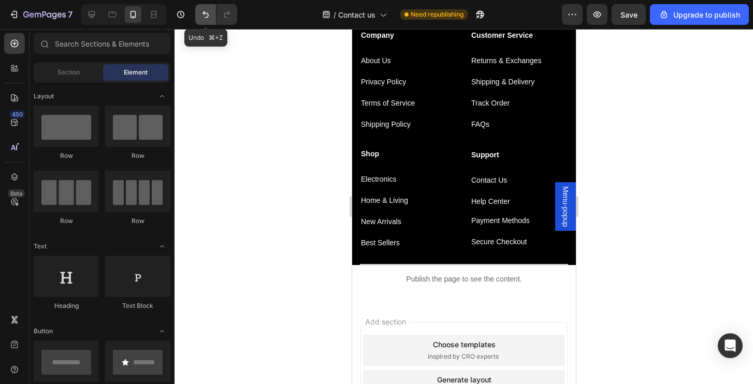
click at [200, 14] on icon "Undo/Redo" at bounding box center [205, 14] width 10 height 10
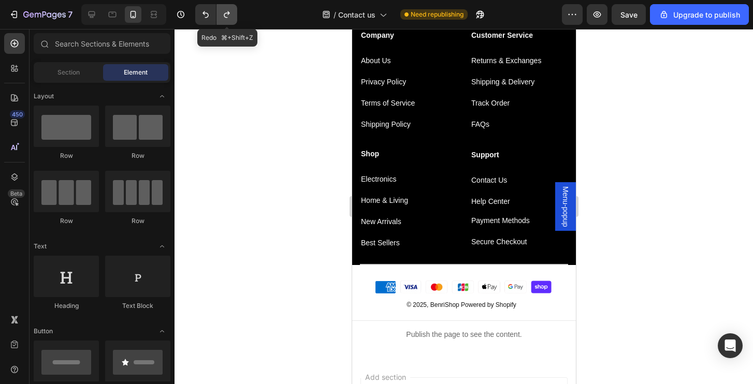
click at [227, 16] on icon "Undo/Redo" at bounding box center [227, 14] width 10 height 10
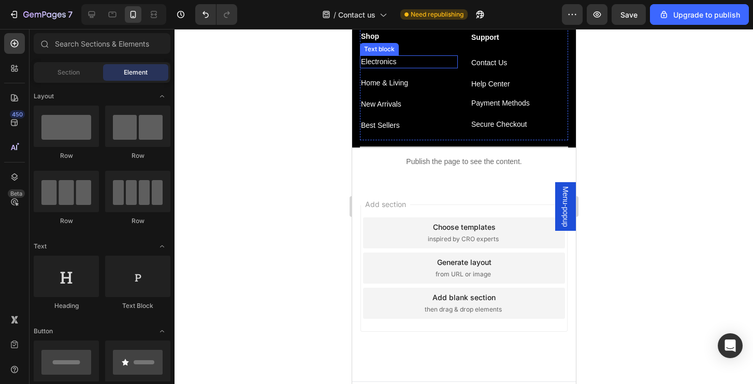
scroll to position [635, 0]
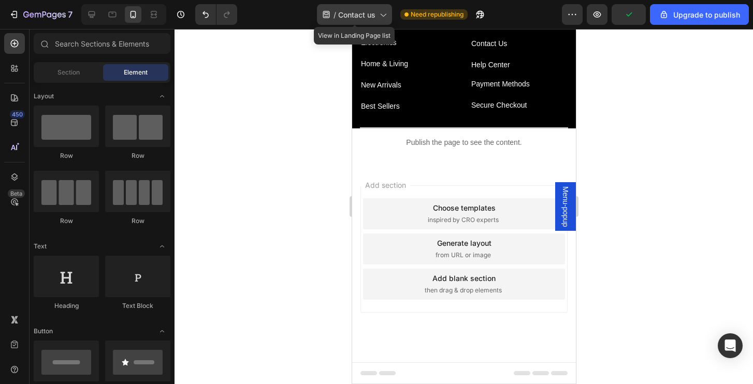
click at [388, 14] on div "/ Contact us" at bounding box center [354, 14] width 75 height 21
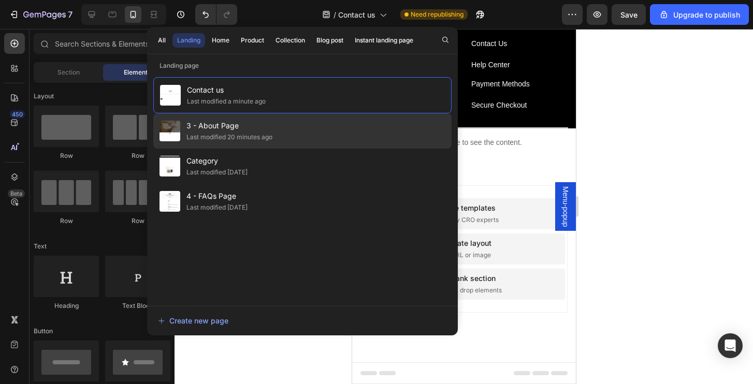
click at [223, 126] on span "3 - About Page" at bounding box center [229, 126] width 86 height 12
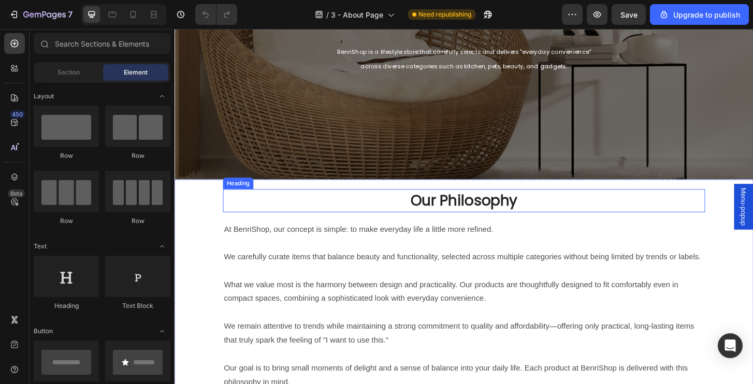
scroll to position [163, 0]
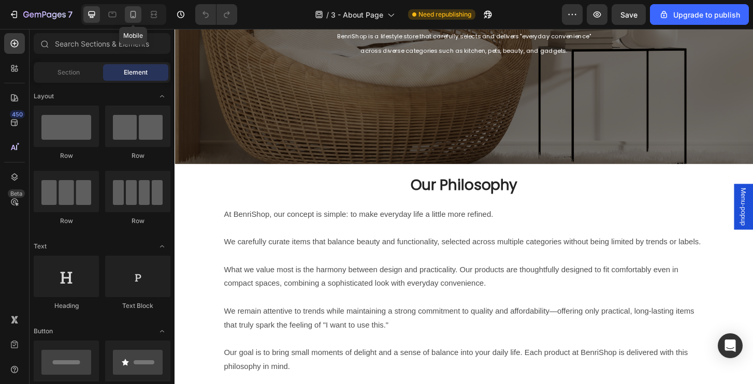
click at [131, 19] on icon at bounding box center [133, 14] width 10 height 10
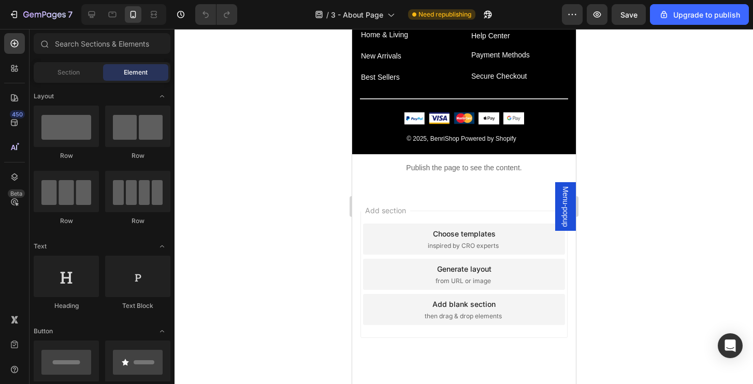
scroll to position [896, 0]
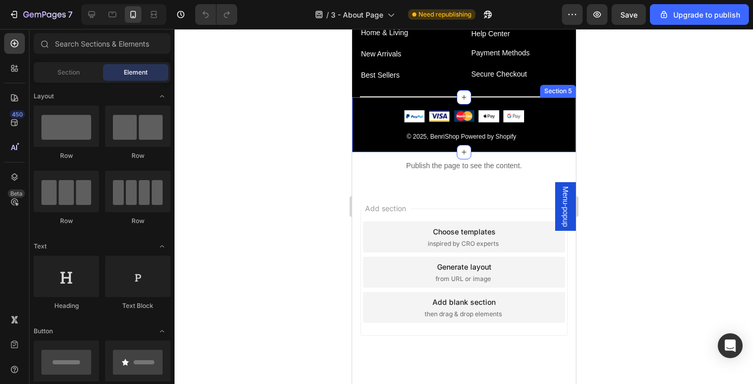
click at [555, 143] on div "Image Image Image Image Image Icon List Hoz Row © 2025, BenriShop Powered by Sh…" at bounding box center [463, 124] width 224 height 55
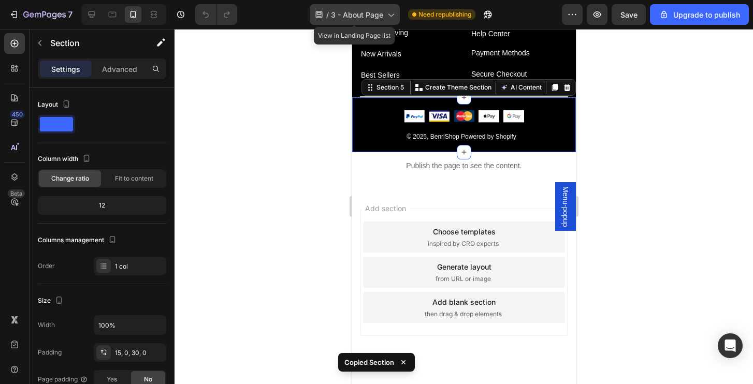
click at [361, 8] on div "/ 3 - About Page" at bounding box center [354, 14] width 90 height 21
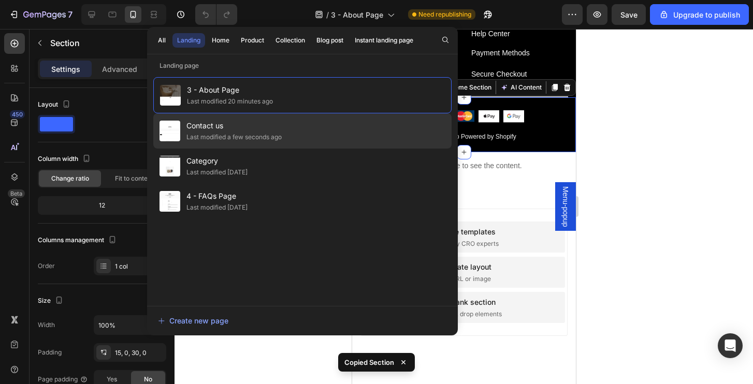
click at [233, 129] on span "Contact us" at bounding box center [233, 126] width 95 height 12
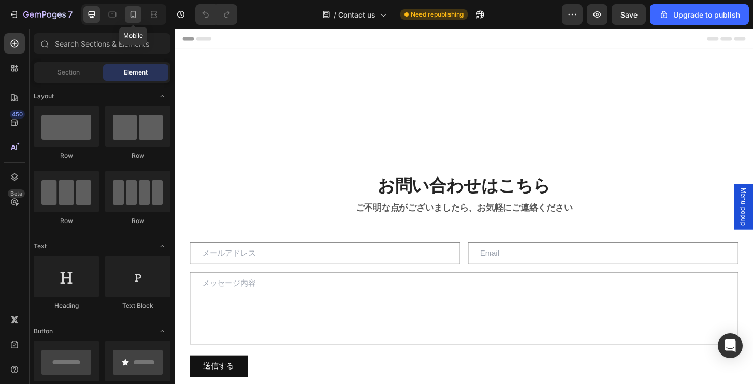
click at [136, 17] on icon at bounding box center [133, 14] width 10 height 10
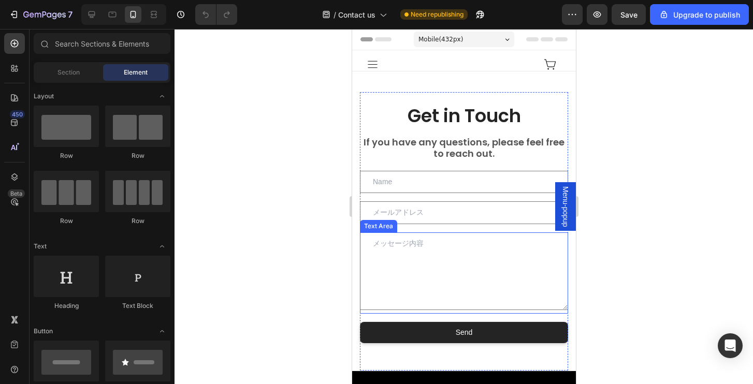
scroll to position [504, 0]
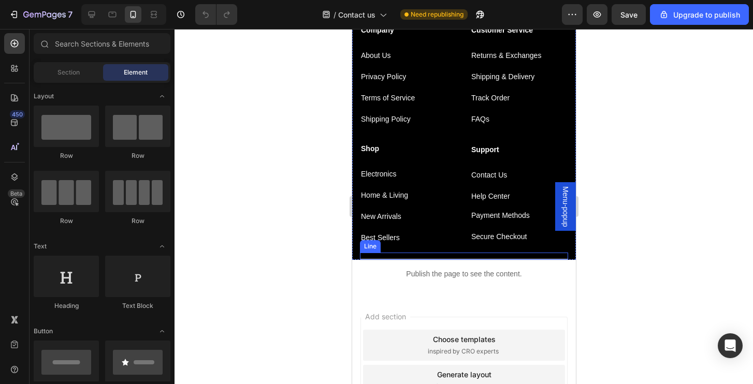
click at [513, 255] on div "Title Line" at bounding box center [463, 256] width 208 height 7
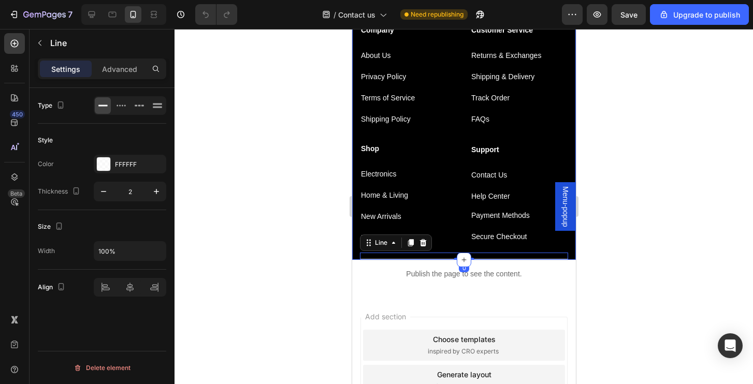
click at [570, 258] on div "Featured Product Heading Visit our shop to see amazing products Text block Emai…" at bounding box center [463, 67] width 224 height 385
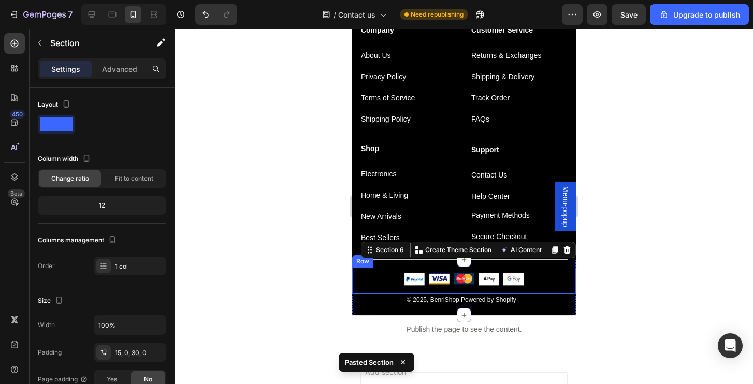
click at [635, 298] on div at bounding box center [463, 206] width 578 height 355
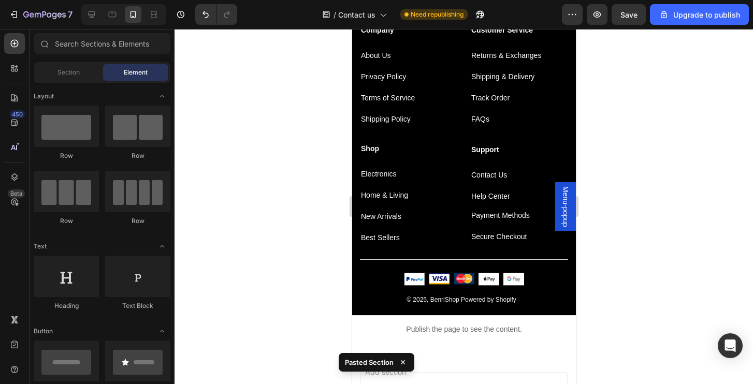
click at [660, 188] on div at bounding box center [463, 206] width 578 height 355
click at [538, 259] on div at bounding box center [463, 259] width 208 height 1
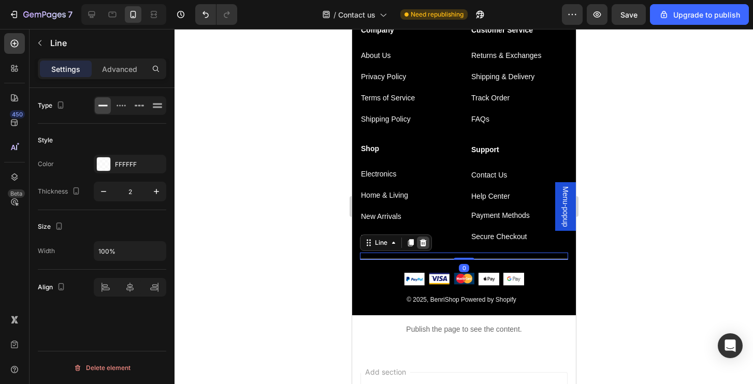
click at [418, 240] on div at bounding box center [422, 243] width 12 height 12
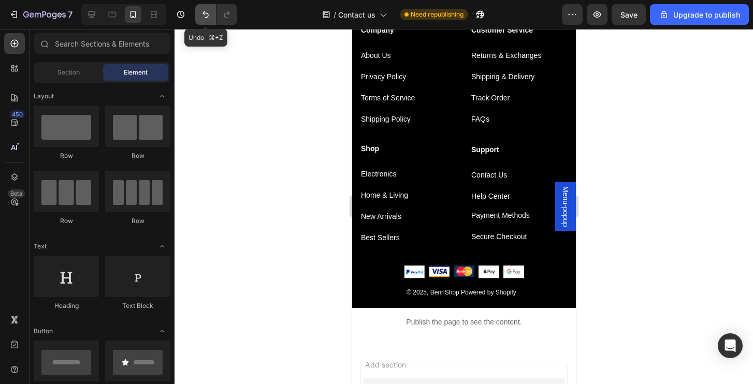
click at [208, 18] on icon "Undo/Redo" at bounding box center [205, 14] width 10 height 10
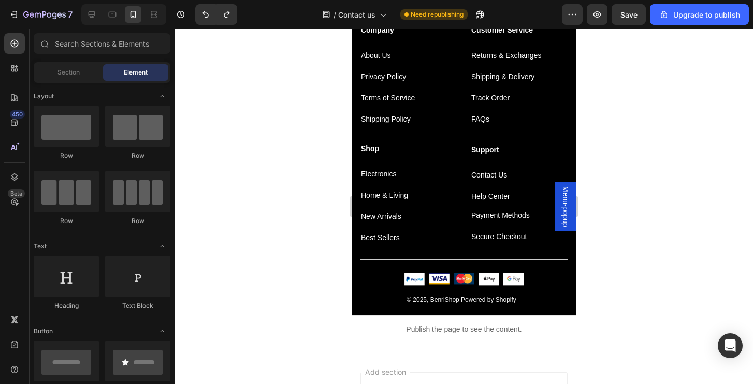
click at [670, 154] on div at bounding box center [463, 206] width 578 height 355
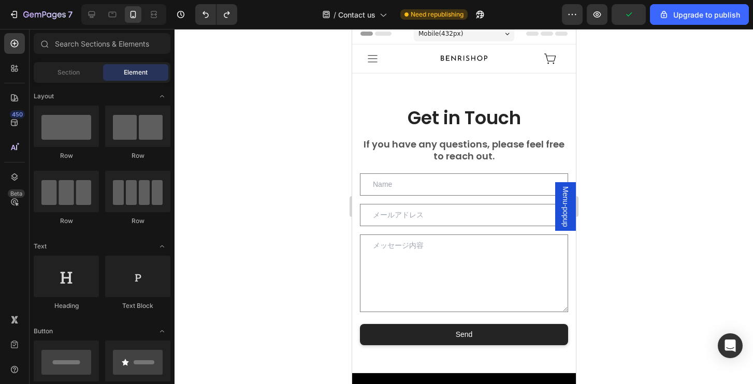
scroll to position [0, 0]
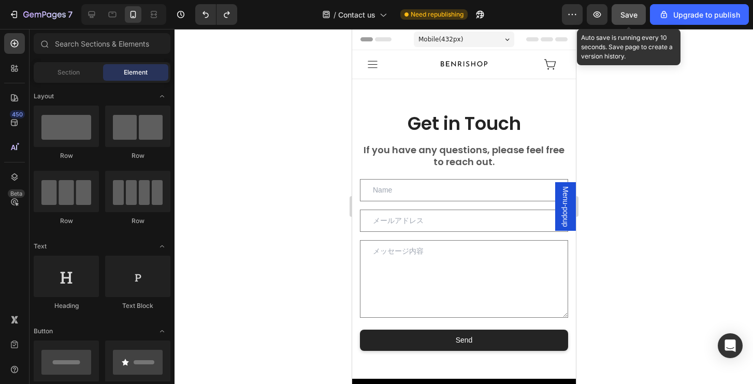
click at [627, 20] on button "Save" at bounding box center [628, 14] width 34 height 21
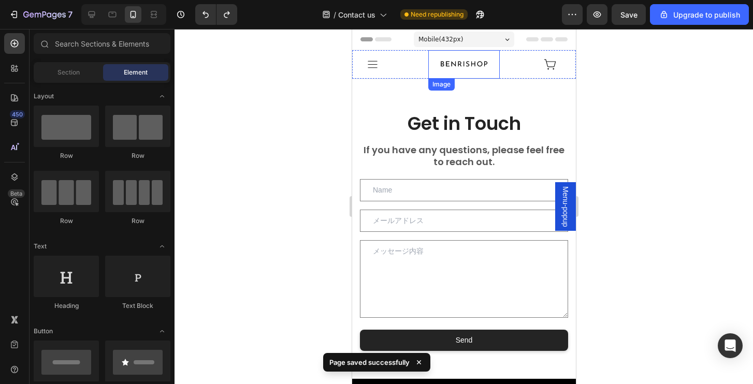
click at [481, 76] on img at bounding box center [464, 64] width 72 height 28
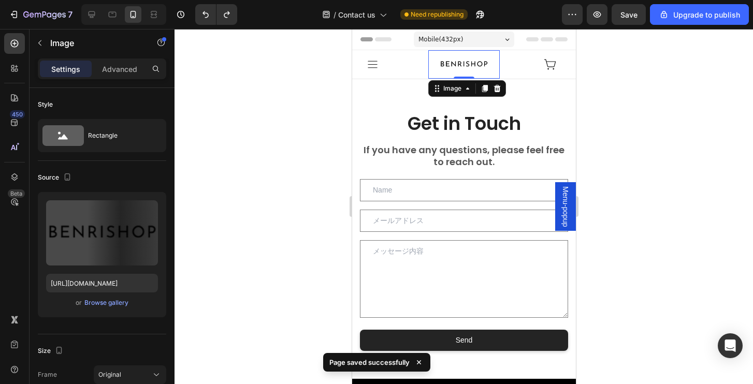
click at [651, 147] on div at bounding box center [463, 206] width 578 height 355
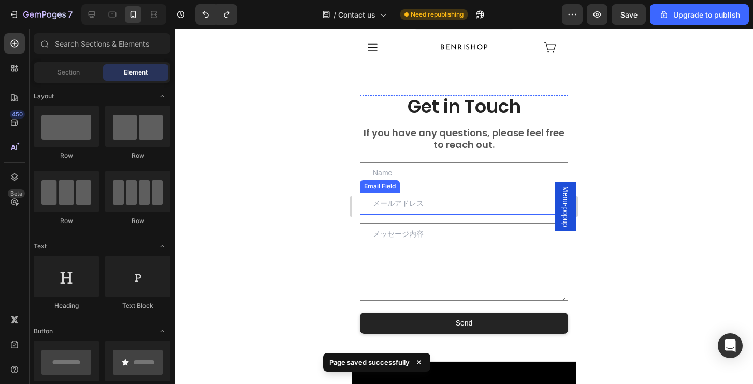
scroll to position [19, 0]
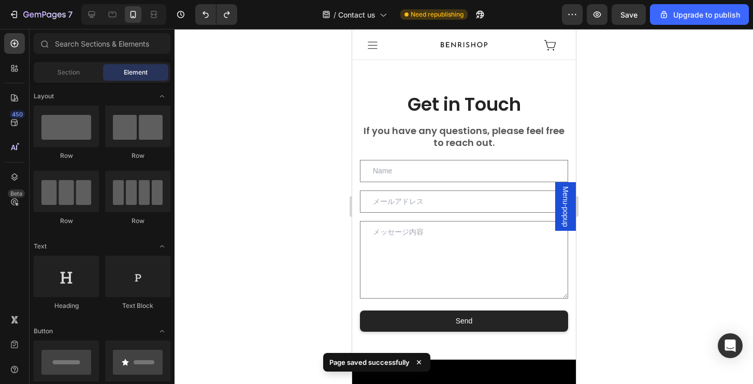
click at [655, 182] on div at bounding box center [463, 206] width 578 height 355
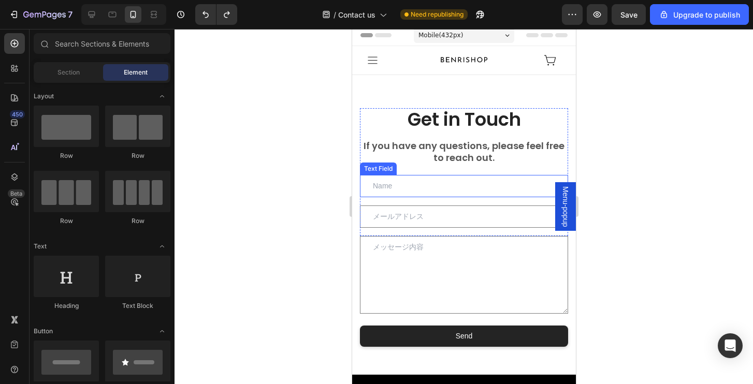
scroll to position [0, 0]
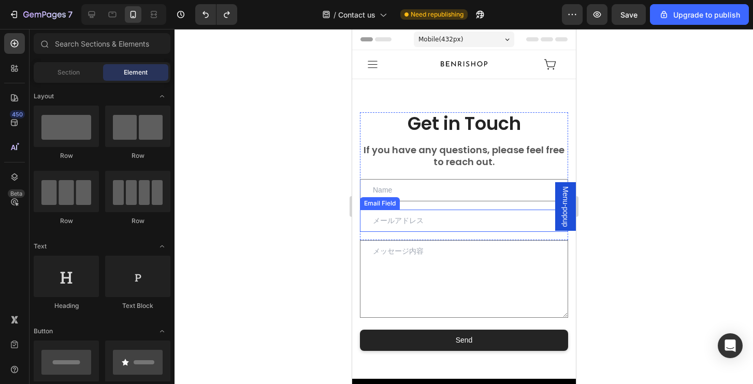
click at [401, 220] on input "email" at bounding box center [463, 221] width 208 height 22
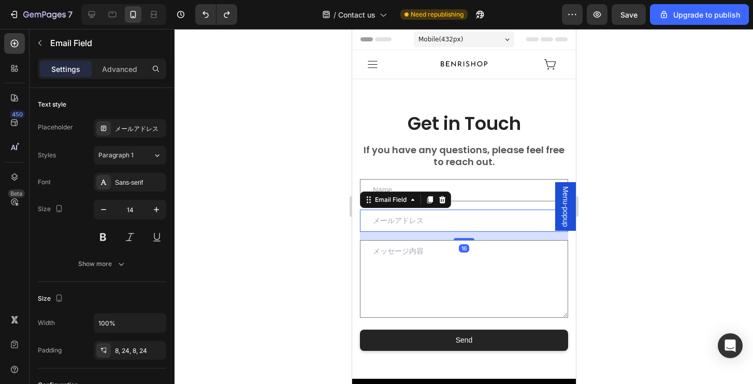
click at [639, 252] on div at bounding box center [463, 206] width 578 height 355
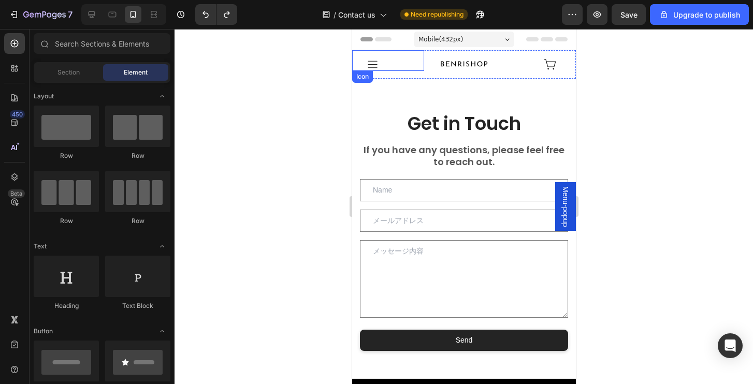
click at [371, 64] on icon "Dialog" at bounding box center [371, 64] width 9 height 7
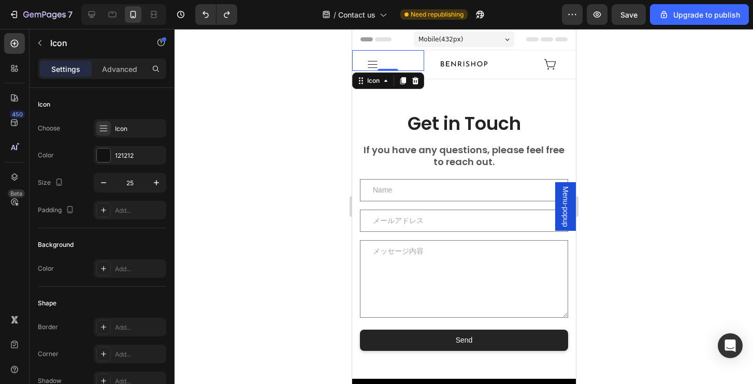
click at [371, 64] on icon "Dialog" at bounding box center [371, 64] width 9 height 7
click at [565, 206] on span "Menu-popup" at bounding box center [564, 206] width 10 height 41
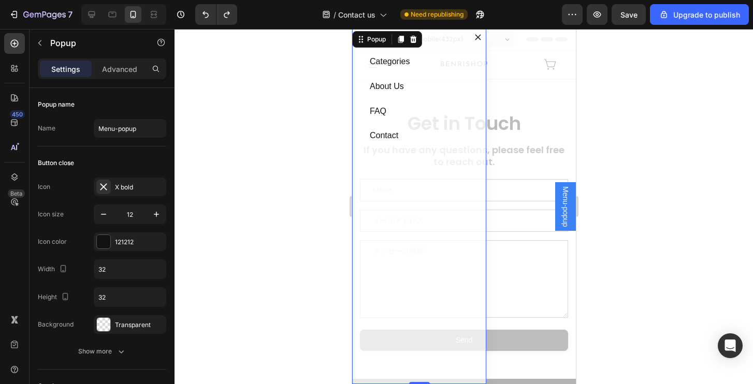
click at [660, 161] on div at bounding box center [463, 206] width 578 height 355
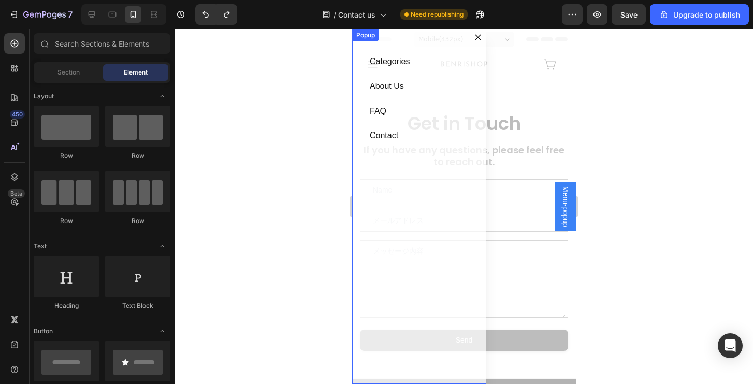
click at [475, 37] on icon "Dialog content" at bounding box center [477, 37] width 6 height 6
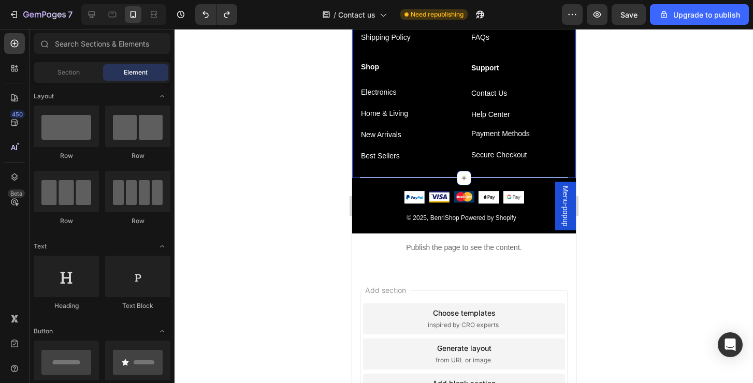
scroll to position [567, 0]
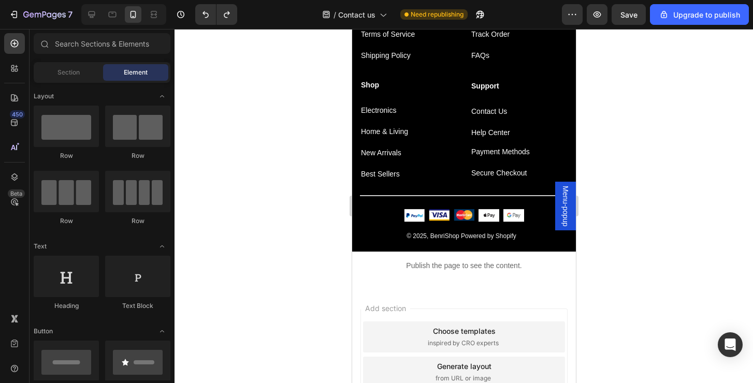
click at [694, 275] on div at bounding box center [463, 206] width 578 height 354
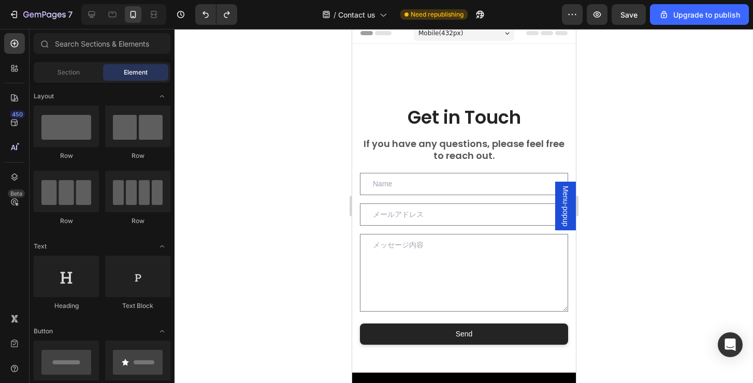
scroll to position [0, 0]
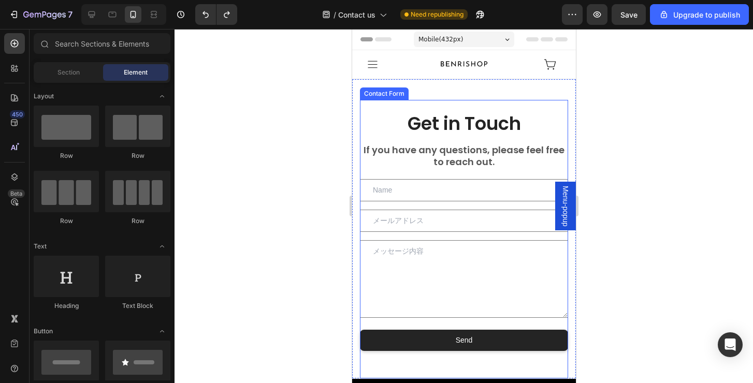
click at [503, 106] on div "Get in Touch Heading If you have any questions, please feel free to reach out. …" at bounding box center [463, 239] width 208 height 278
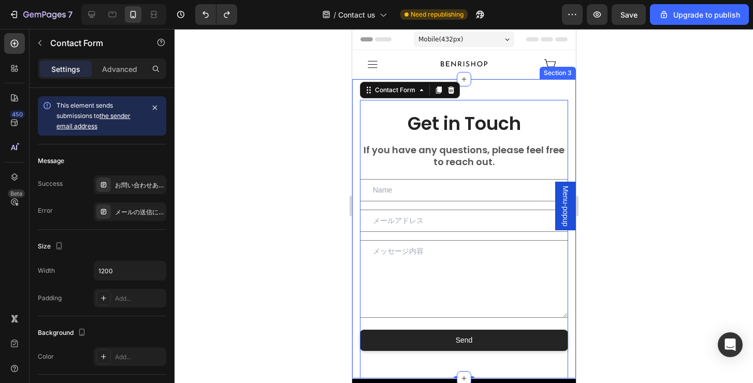
click at [529, 89] on div "Get in Touch Heading If you have any questions, please feel free to reach out. …" at bounding box center [463, 228] width 208 height 299
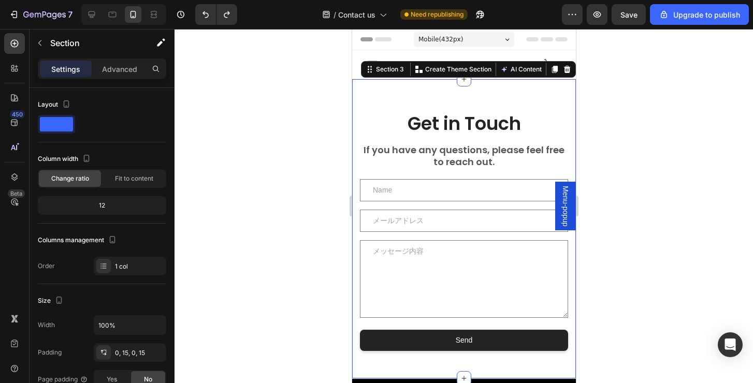
click at [649, 134] on div at bounding box center [463, 206] width 578 height 354
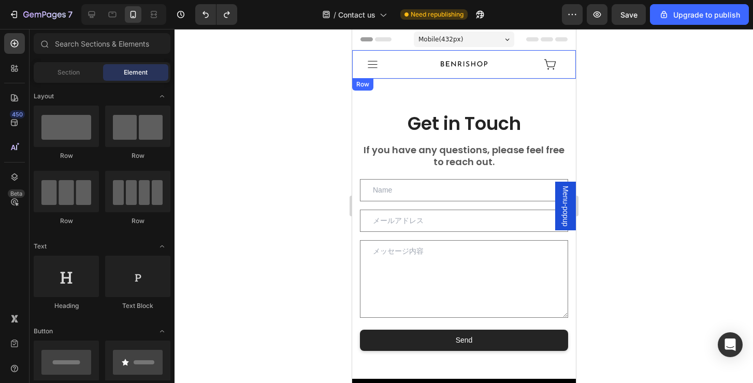
click at [422, 74] on div "Icon" at bounding box center [387, 64] width 72 height 28
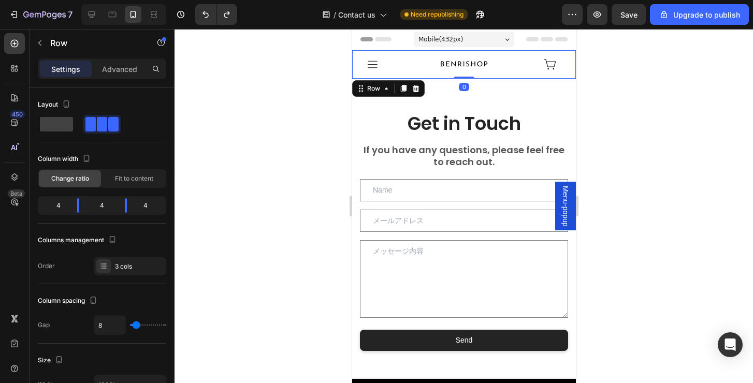
click at [677, 144] on div at bounding box center [463, 206] width 578 height 354
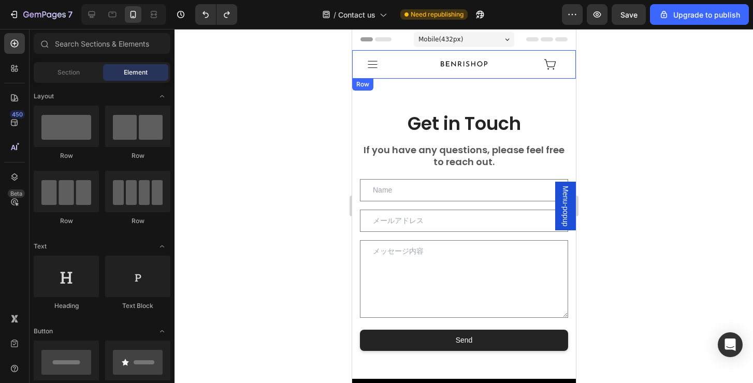
click at [405, 73] on div "Icon" at bounding box center [387, 64] width 72 height 28
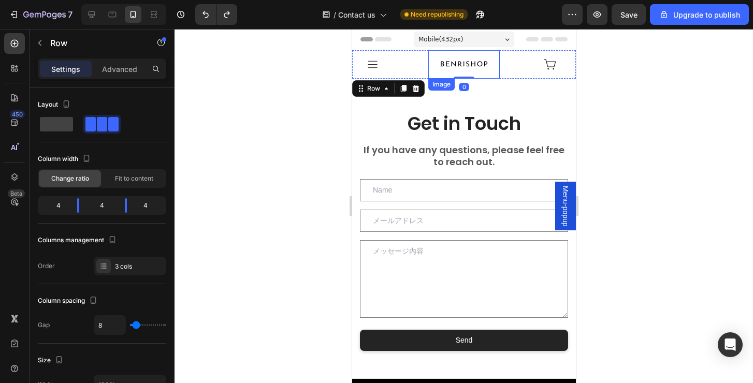
click at [470, 69] on img at bounding box center [464, 64] width 72 height 28
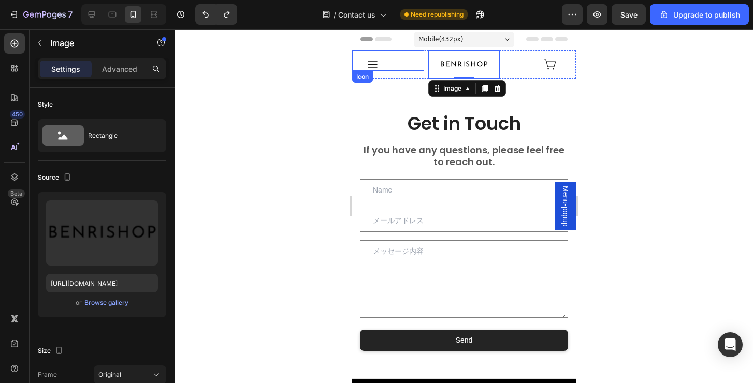
click at [373, 64] on icon "Dialog" at bounding box center [371, 64] width 9 height 7
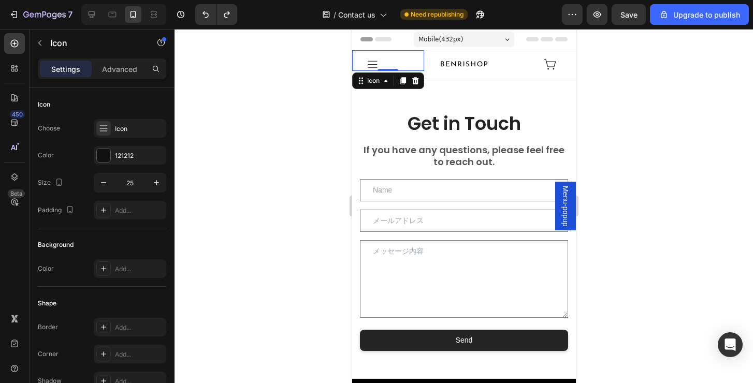
click at [724, 123] on div at bounding box center [463, 206] width 578 height 354
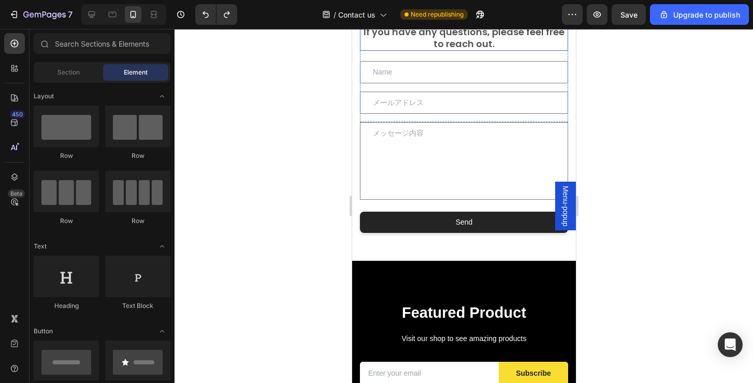
scroll to position [120, 0]
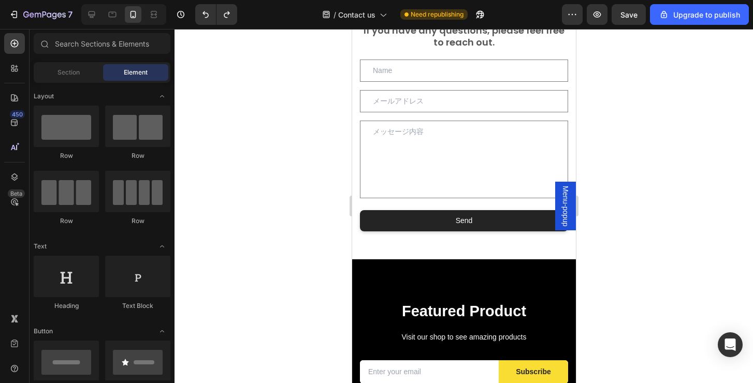
click at [625, 275] on div at bounding box center [463, 206] width 578 height 354
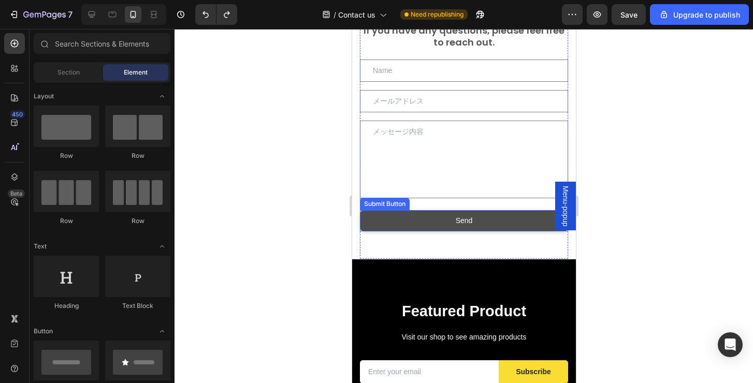
click at [525, 217] on button "Send" at bounding box center [463, 220] width 208 height 21
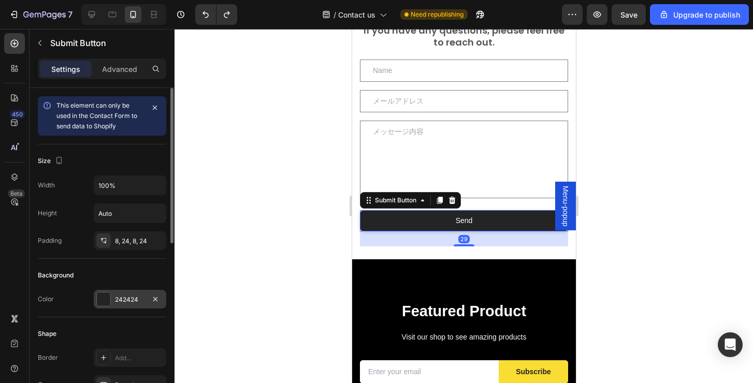
click at [132, 298] on div "242424" at bounding box center [130, 299] width 30 height 9
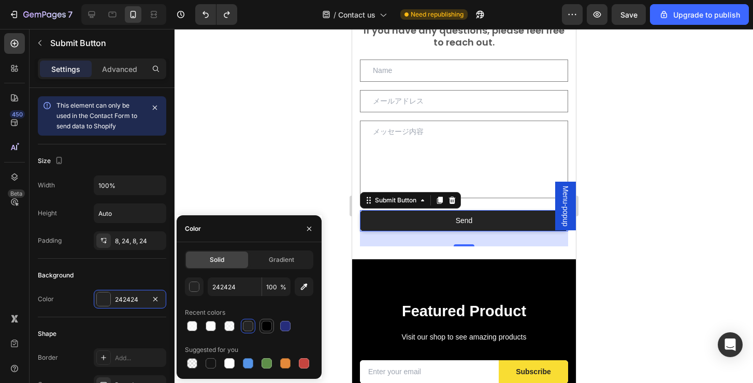
click at [266, 327] on div at bounding box center [266, 326] width 10 height 10
type input "000000"
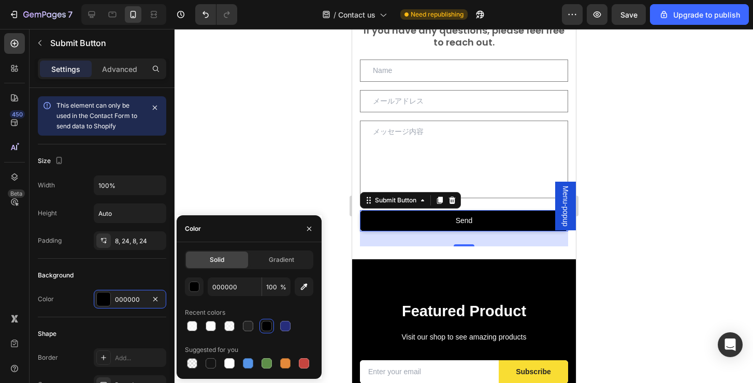
click at [641, 216] on div at bounding box center [463, 206] width 578 height 354
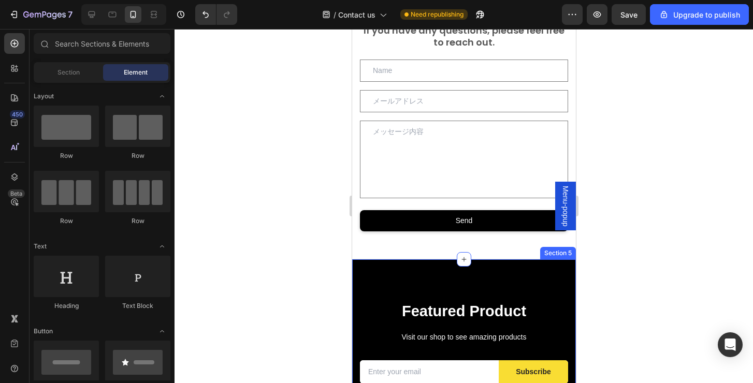
scroll to position [113, 0]
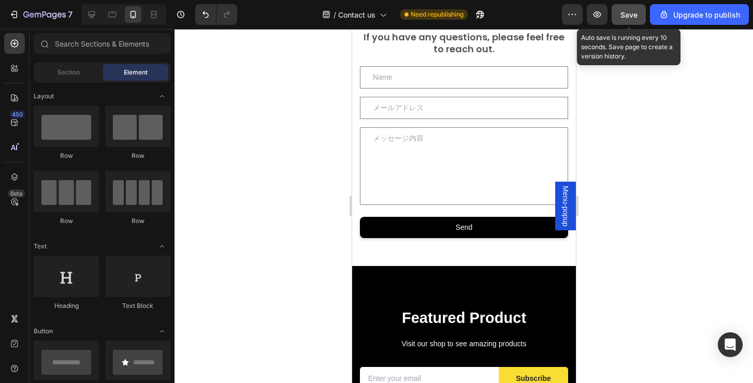
click at [632, 16] on span "Save" at bounding box center [628, 14] width 17 height 9
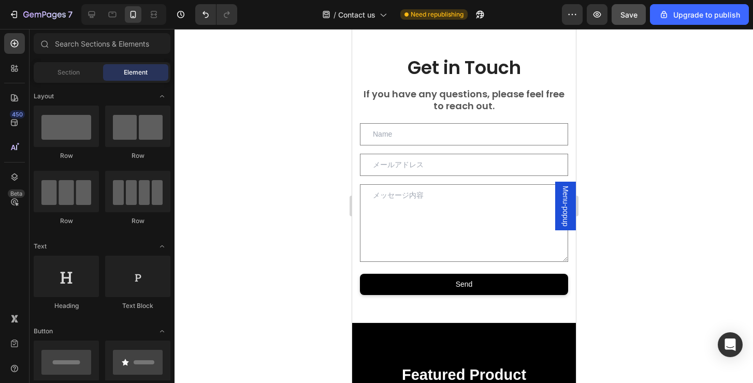
scroll to position [0, 0]
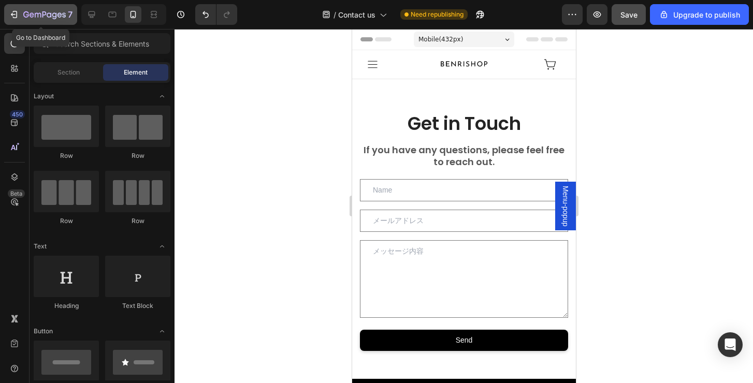
click at [68, 11] on p "7" at bounding box center [70, 14] width 5 height 12
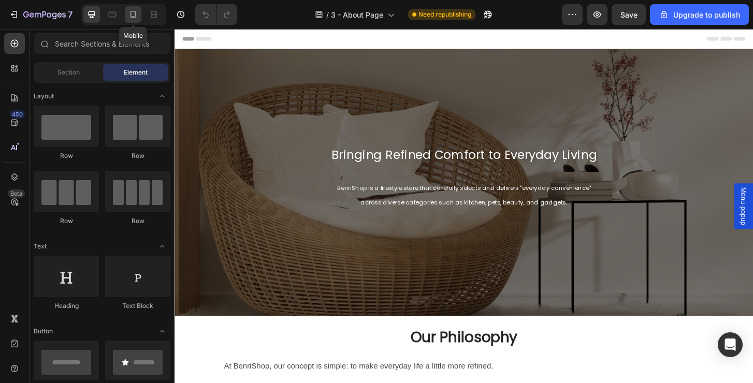
click at [128, 17] on icon at bounding box center [133, 14] width 10 height 10
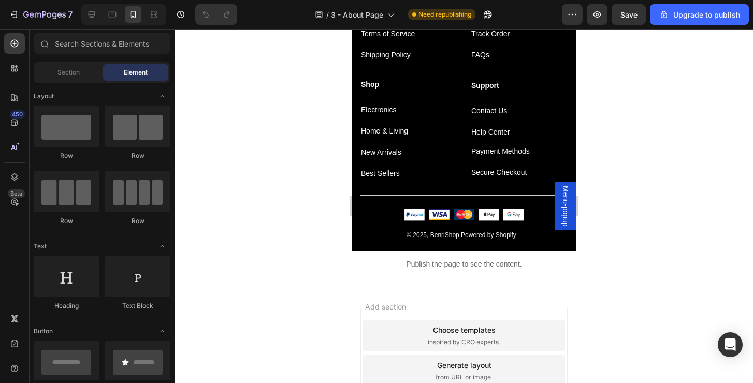
scroll to position [772, 0]
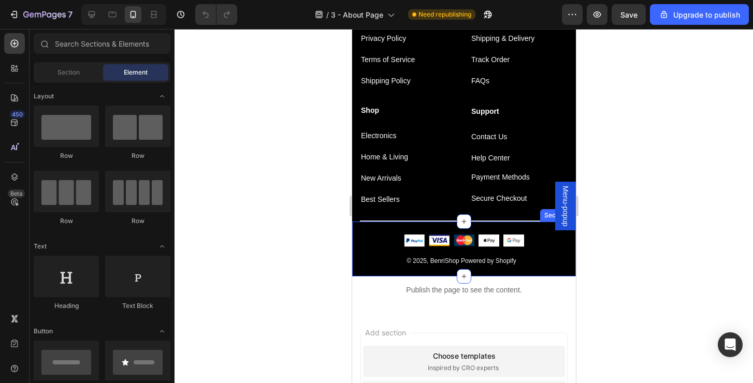
click at [645, 200] on div at bounding box center [463, 206] width 578 height 354
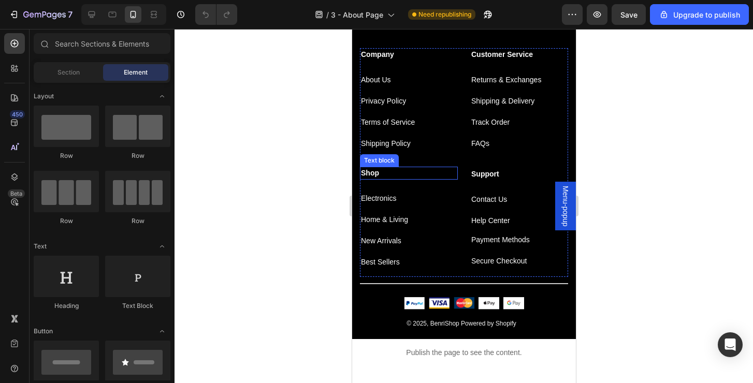
scroll to position [700, 0]
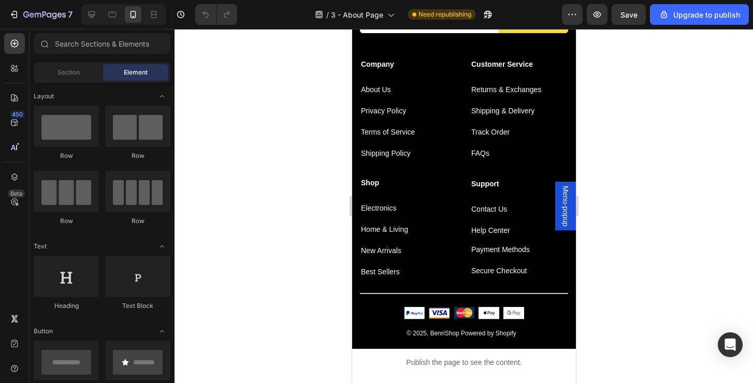
click at [322, 153] on div at bounding box center [463, 206] width 578 height 354
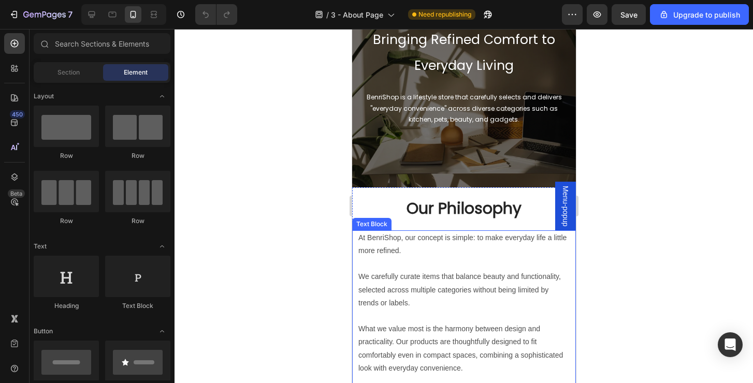
scroll to position [0, 0]
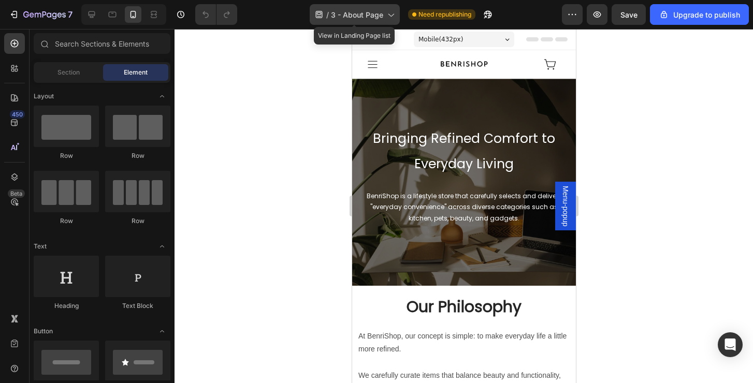
click at [380, 20] on div "/ 3 - About Page" at bounding box center [354, 14] width 90 height 21
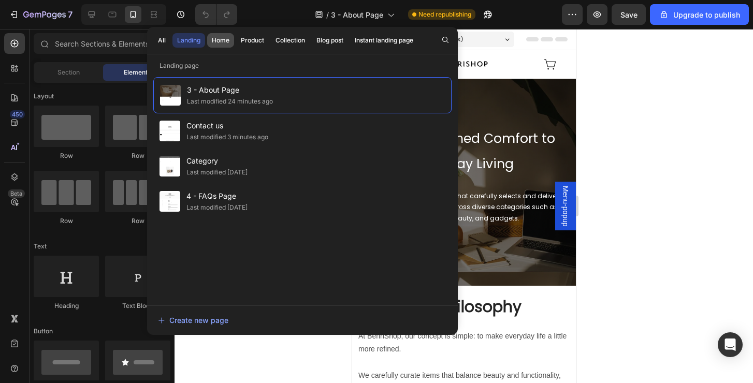
click at [236, 33] on button "Home" at bounding box center [252, 40] width 33 height 14
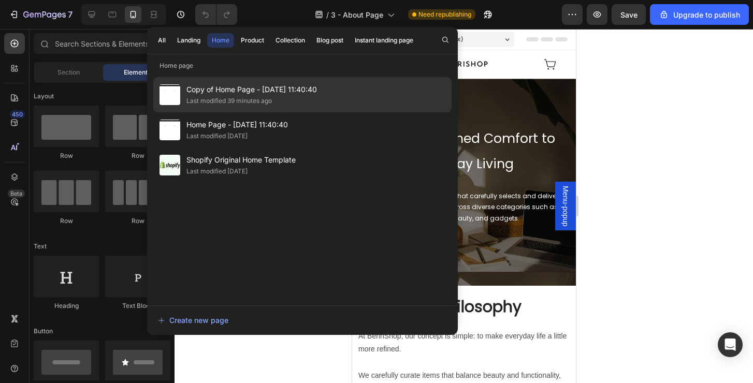
click at [370, 112] on div "Copy of Home Page - Jun 28, 11:40:40 Last modified 39 minutes ago" at bounding box center [302, 129] width 298 height 35
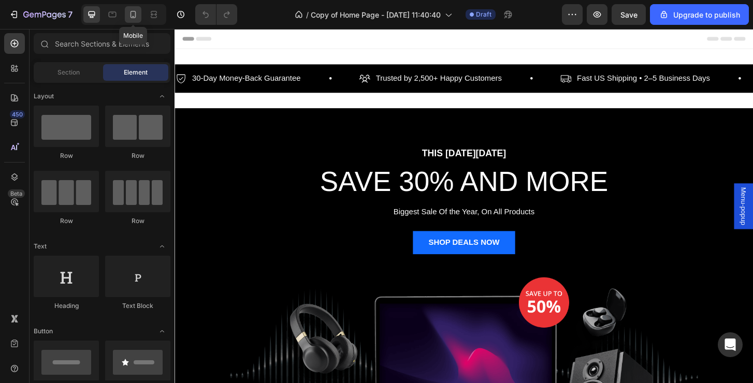
click at [139, 10] on div at bounding box center [133, 14] width 17 height 17
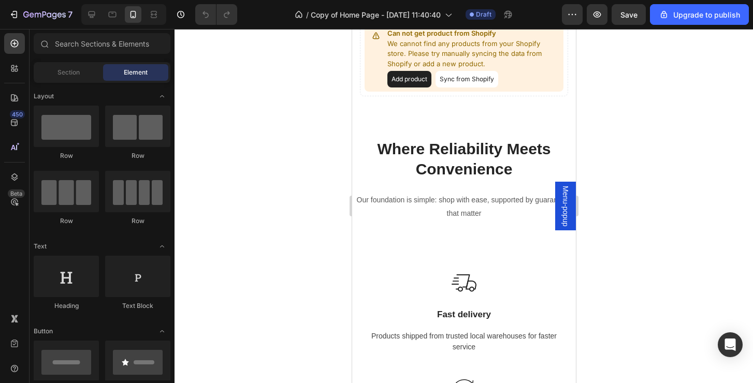
scroll to position [908, 0]
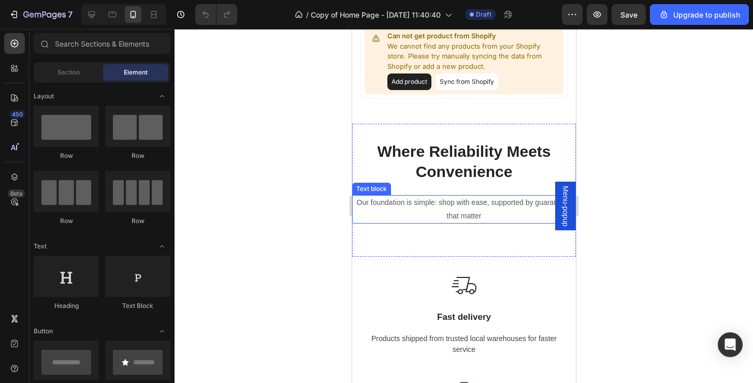
click at [483, 207] on p "Our foundation is simple: shop with ease, supported by guarantees that matter" at bounding box center [463, 209] width 222 height 26
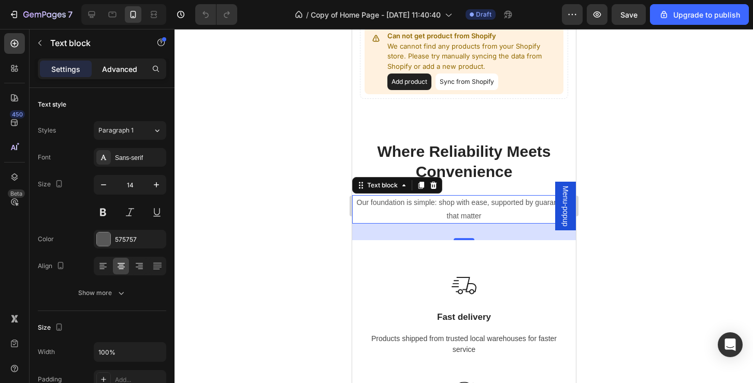
click at [126, 68] on p "Advanced" at bounding box center [119, 69] width 35 height 11
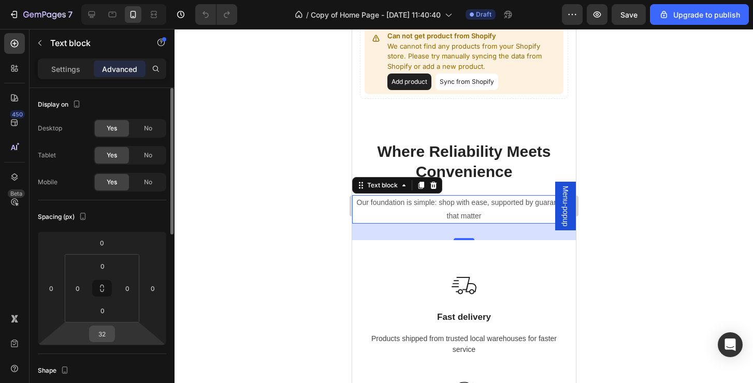
click at [109, 327] on input "32" at bounding box center [102, 334] width 21 height 16
type input "0"
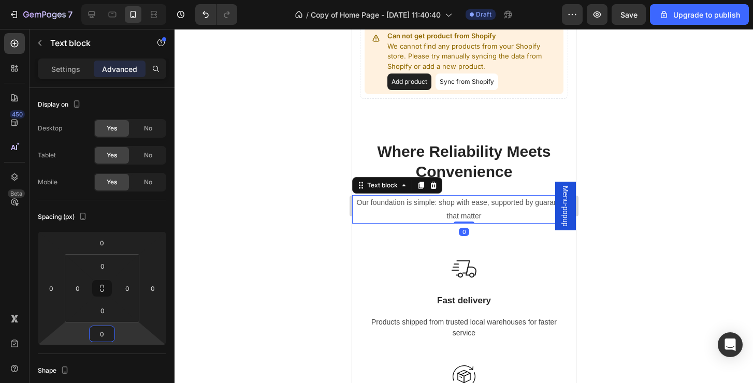
click at [633, 252] on div at bounding box center [463, 206] width 578 height 354
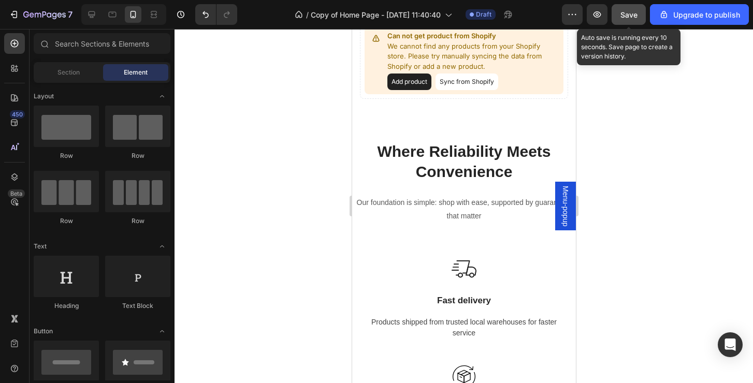
click at [632, 19] on div "Save" at bounding box center [628, 14] width 17 height 11
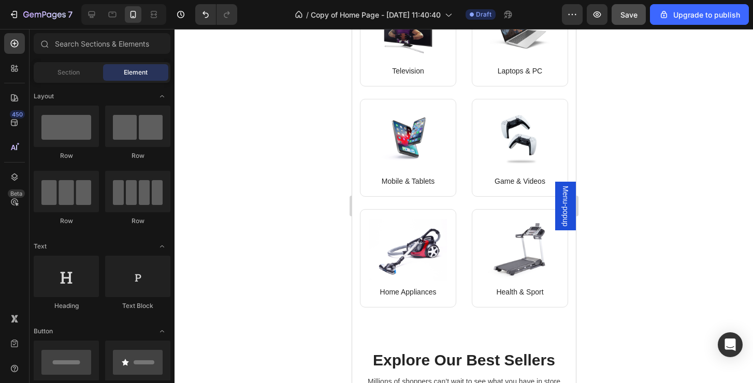
scroll to position [425, 0]
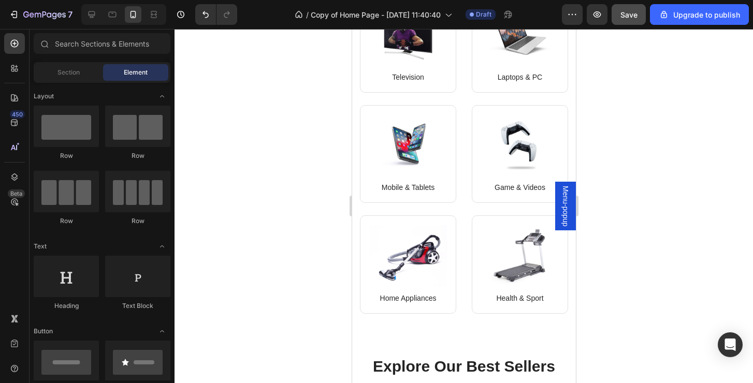
click at [692, 275] on div at bounding box center [463, 206] width 578 height 354
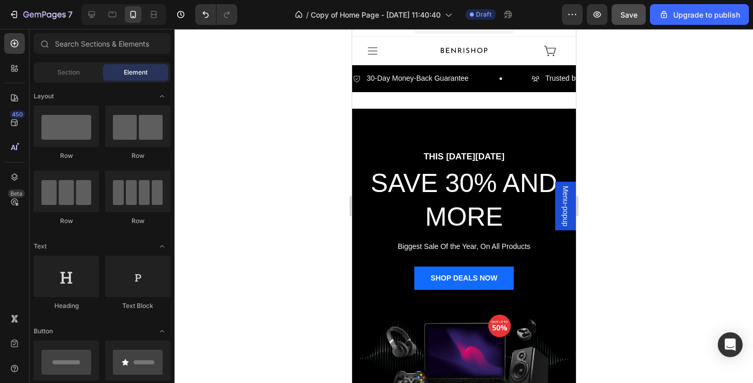
scroll to position [14, 0]
